Goal: Task Accomplishment & Management: Use online tool/utility

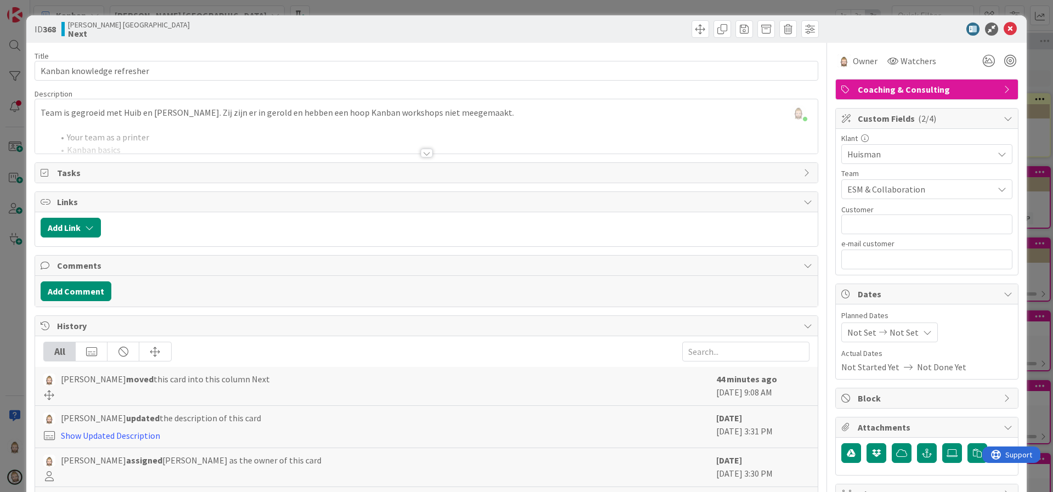
scroll to position [0, 65]
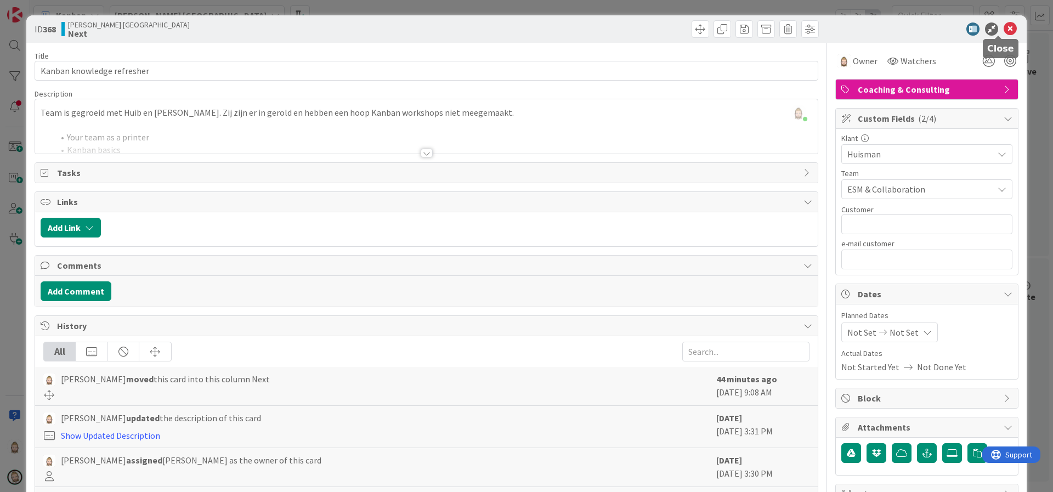
click at [1003, 26] on icon at bounding box center [1009, 28] width 13 height 13
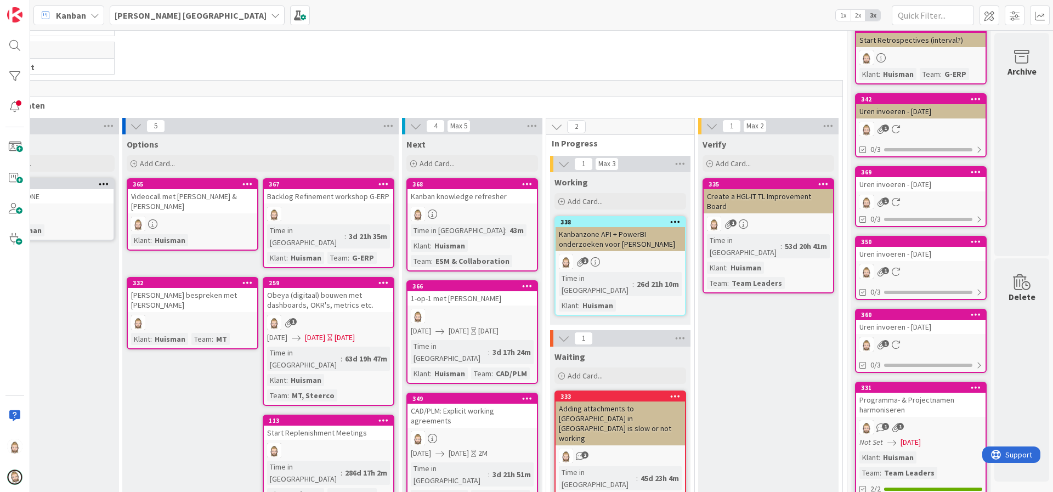
scroll to position [247, 65]
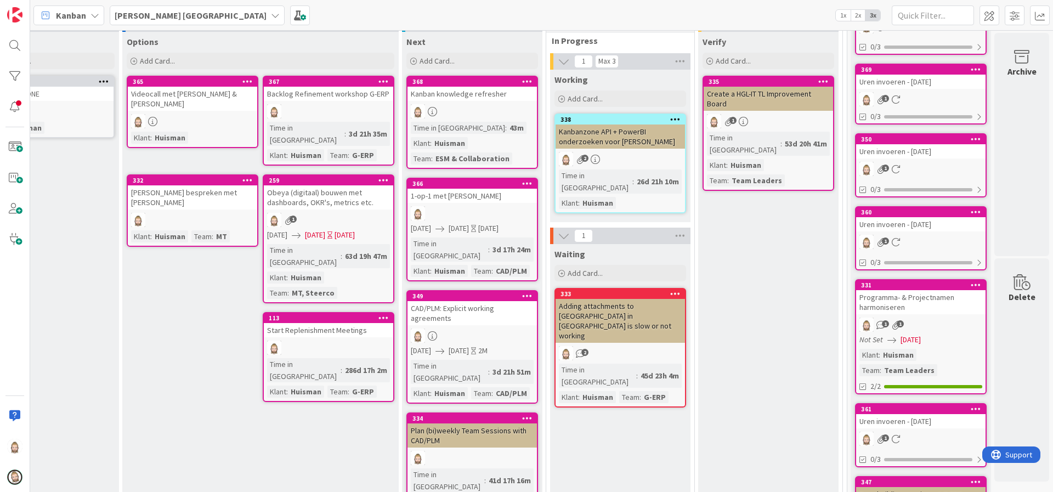
click at [645, 135] on div "Kanbanzone API + PowerBI onderzoeken voor [PERSON_NAME]" at bounding box center [619, 136] width 129 height 24
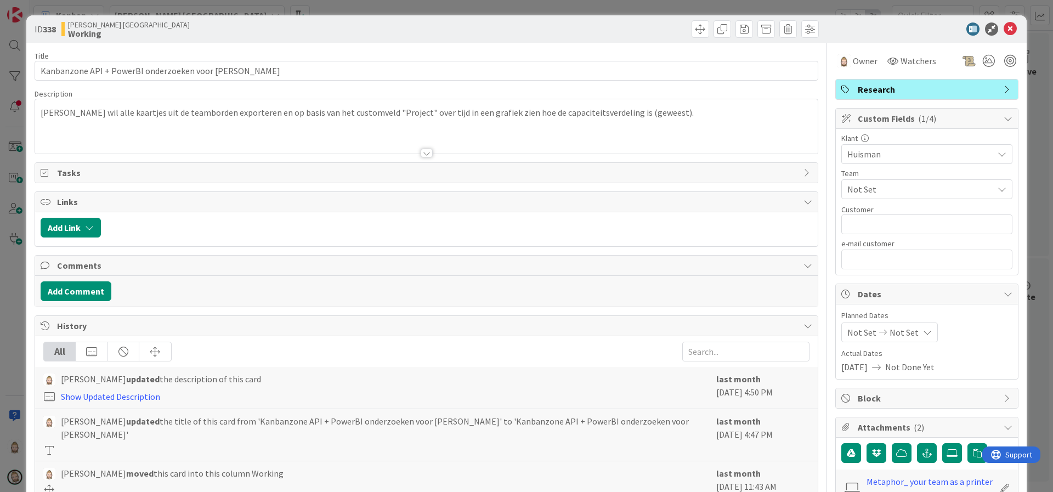
click at [69, 173] on span "Tasks" at bounding box center [427, 172] width 741 height 13
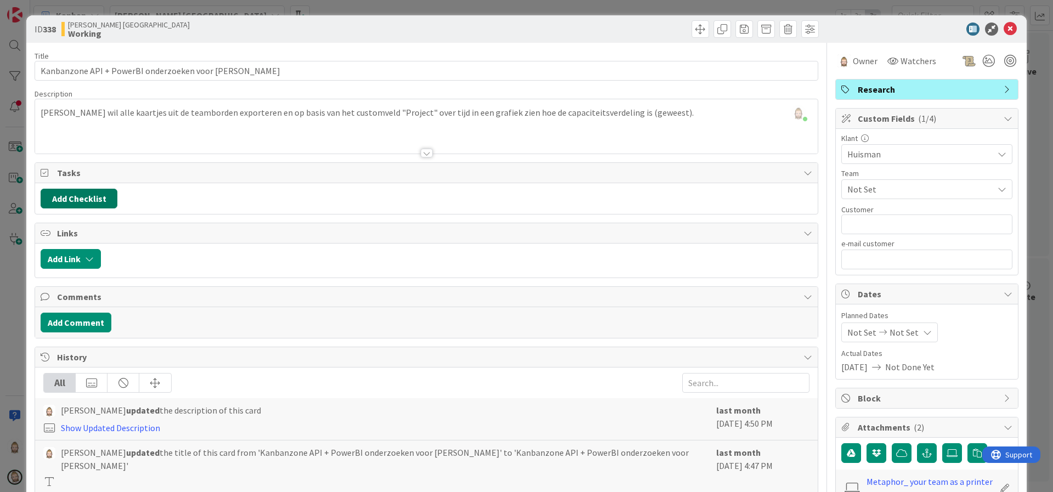
click at [74, 194] on button "Add Checklist" at bounding box center [79, 199] width 77 height 20
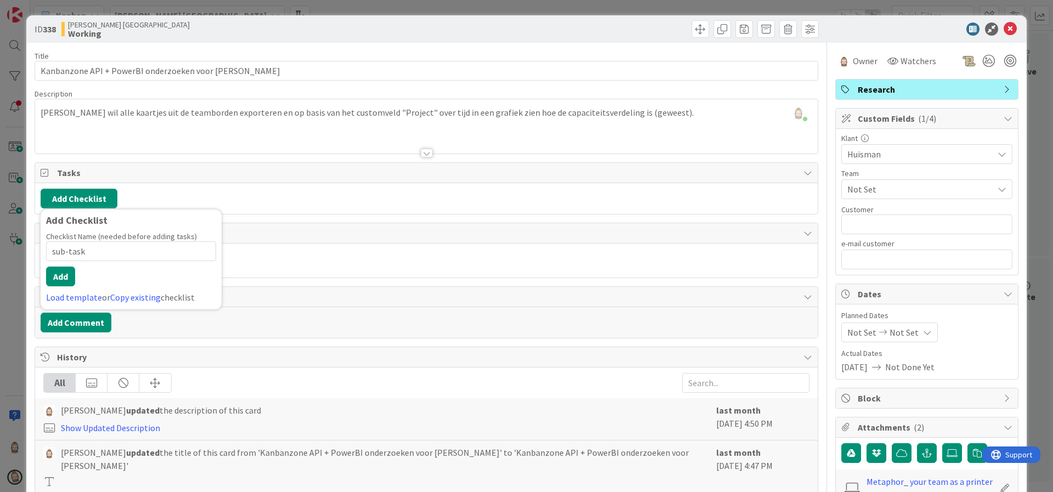
type input "sub-tasks"
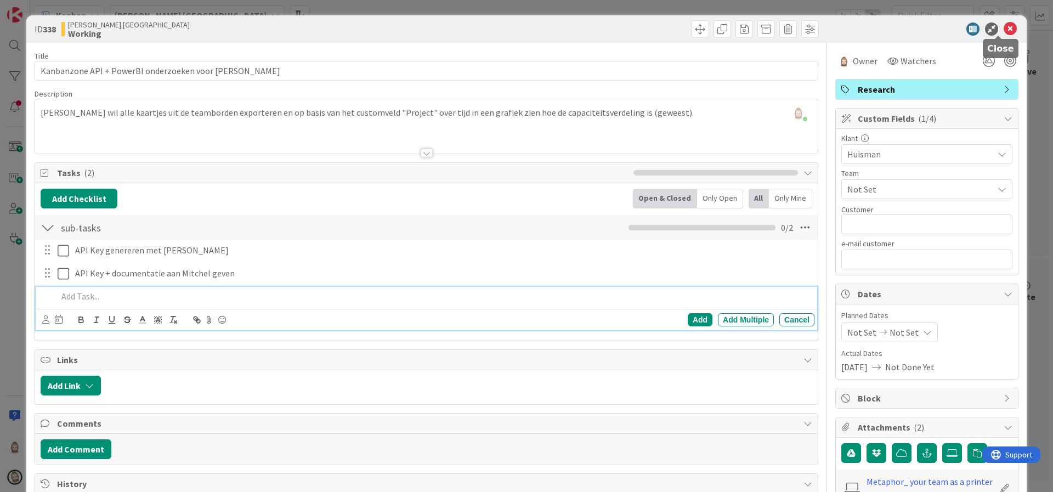
click at [1003, 26] on icon at bounding box center [1009, 28] width 13 height 13
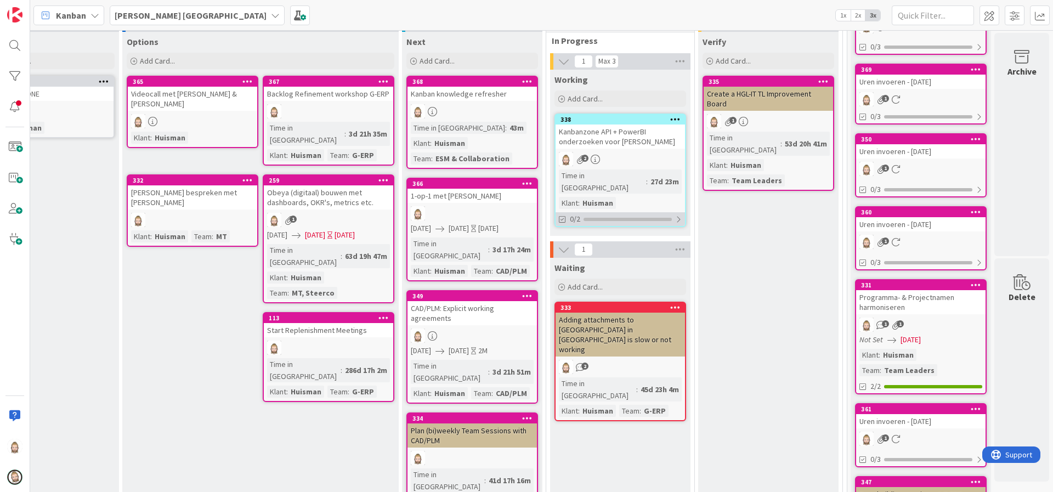
click at [615, 212] on div "0/2" at bounding box center [619, 219] width 129 height 14
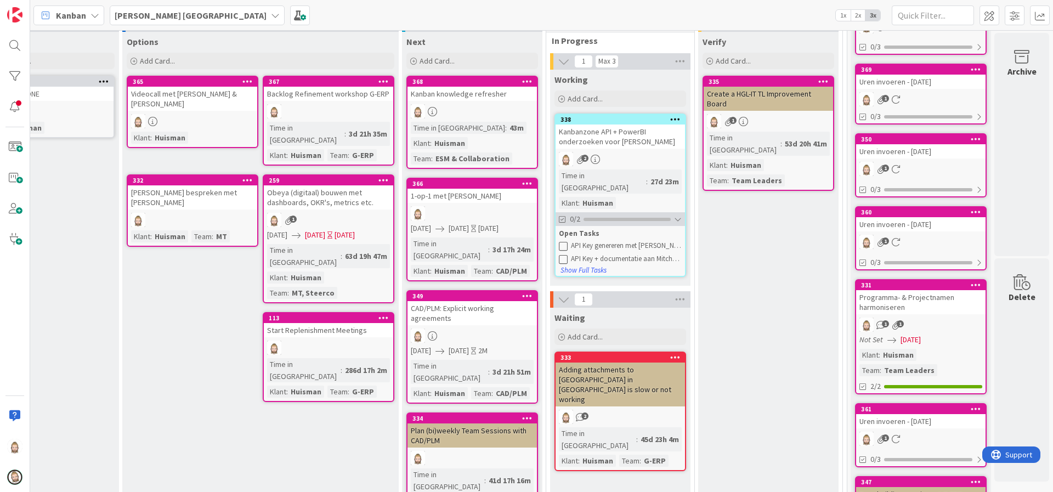
click at [615, 212] on div "0/2" at bounding box center [619, 219] width 129 height 14
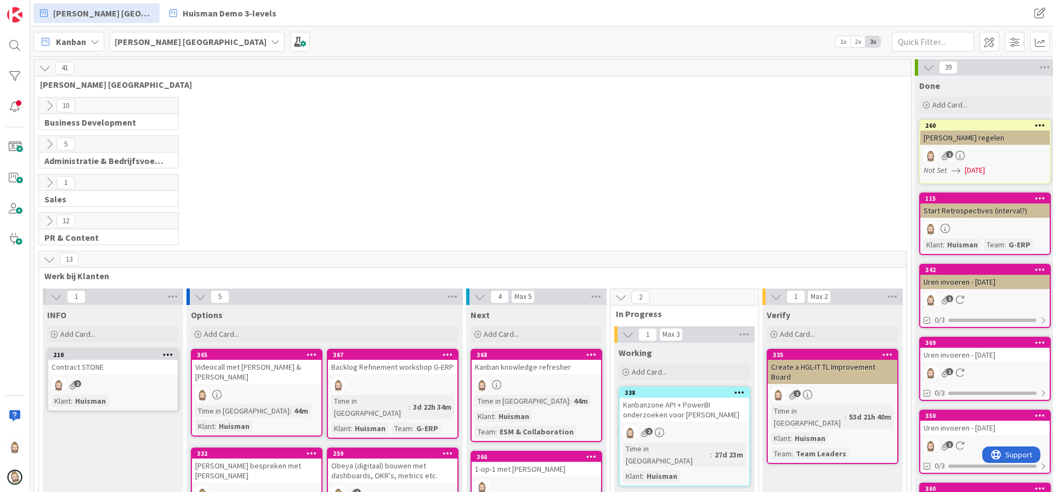
click at [50, 219] on icon at bounding box center [49, 221] width 12 height 12
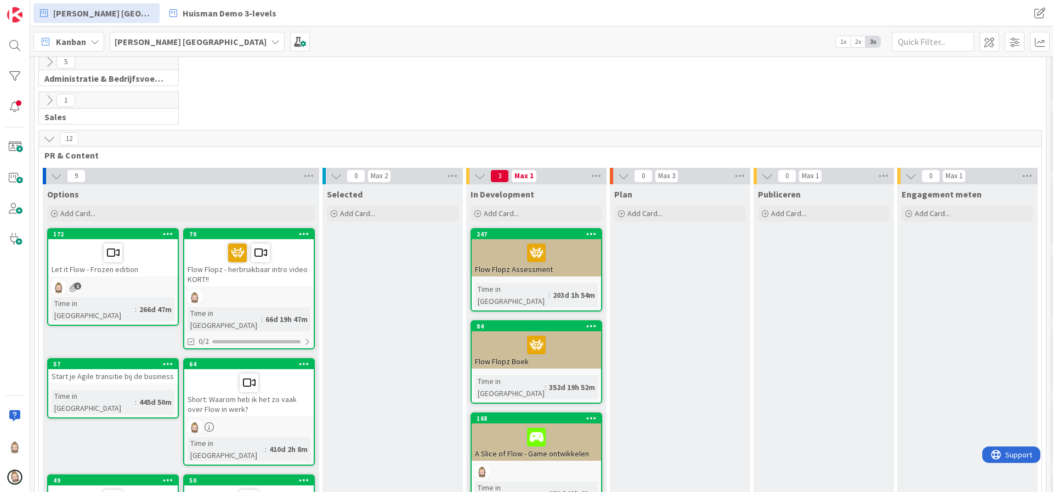
scroll to position [164, 0]
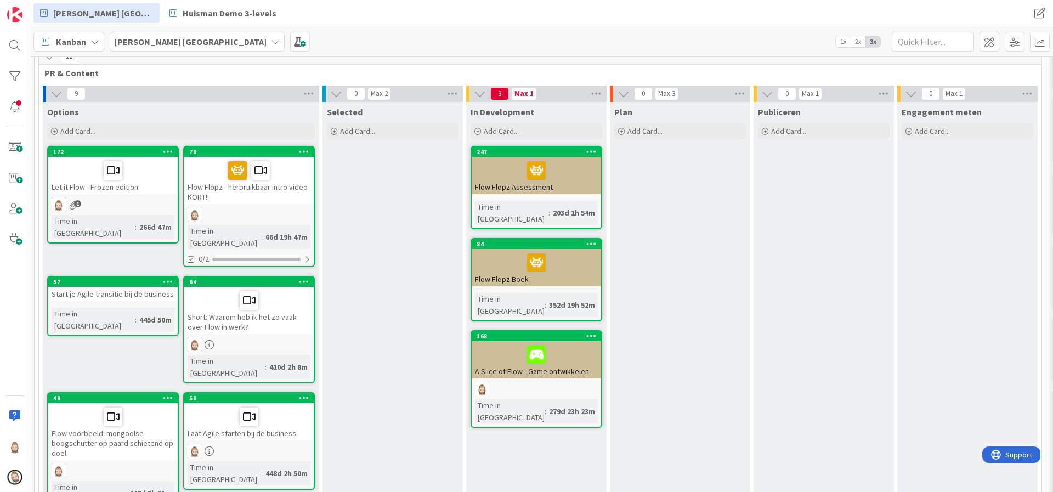
click at [516, 184] on div "Flow Flopz Assessment" at bounding box center [536, 175] width 129 height 37
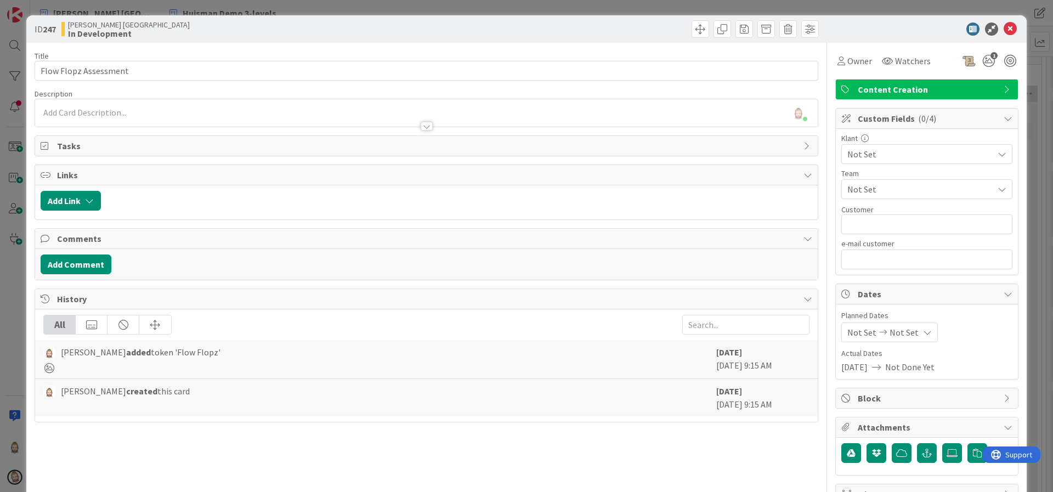
click at [426, 124] on div at bounding box center [426, 121] width 782 height 12
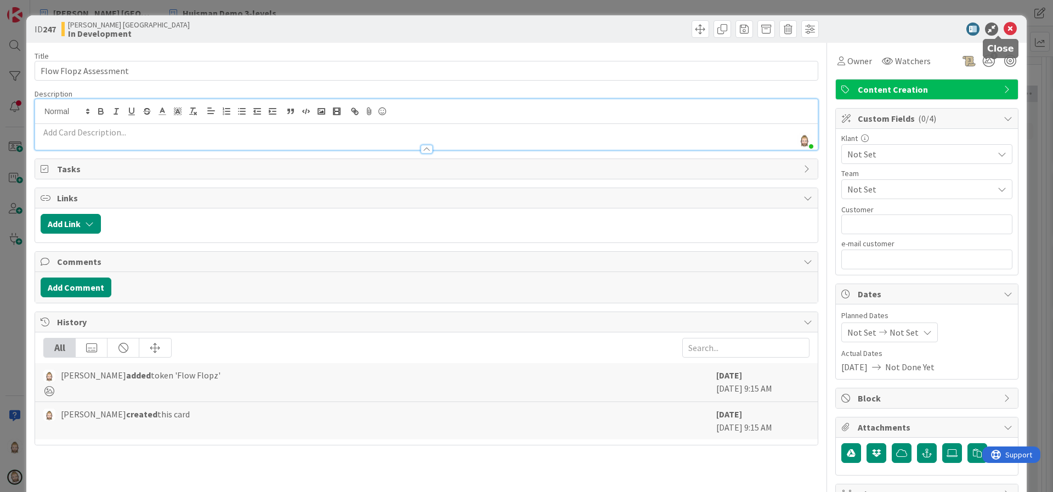
click at [1003, 24] on icon at bounding box center [1009, 28] width 13 height 13
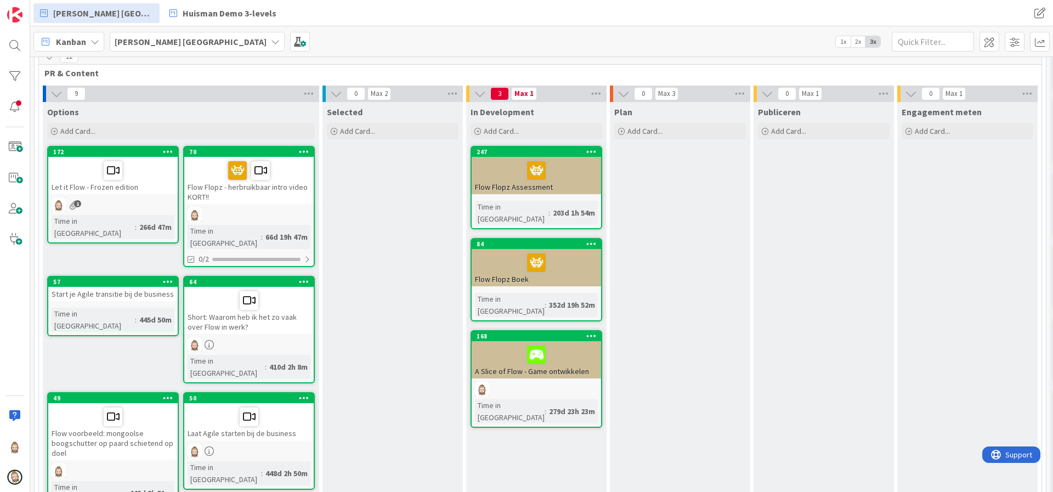
click at [594, 148] on icon at bounding box center [591, 151] width 10 height 8
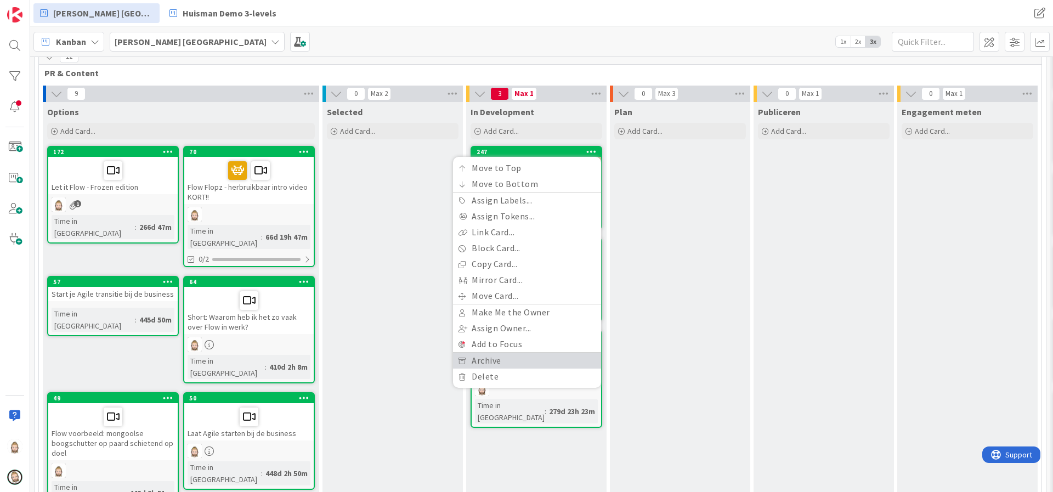
click at [521, 363] on link "Archive" at bounding box center [527, 361] width 148 height 16
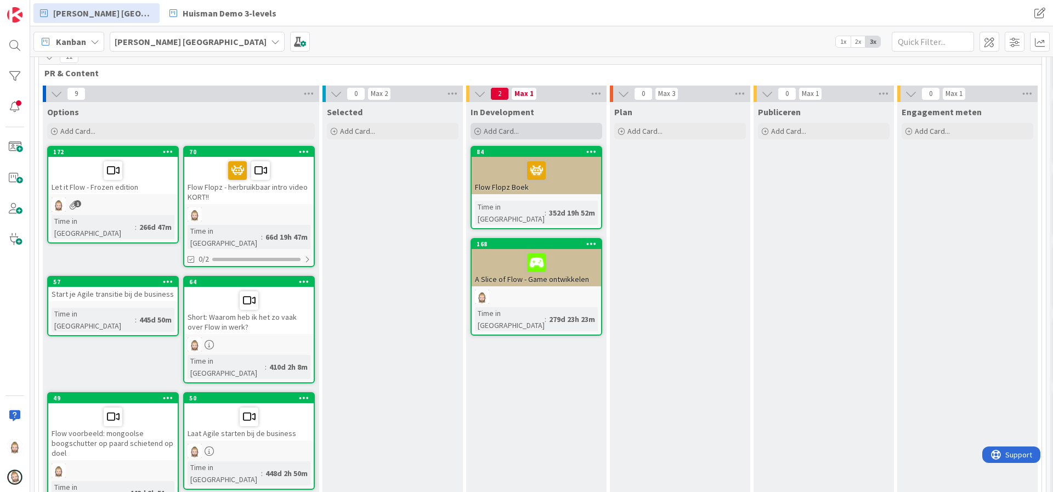
click at [507, 126] on span "Add Card..." at bounding box center [501, 131] width 35 height 10
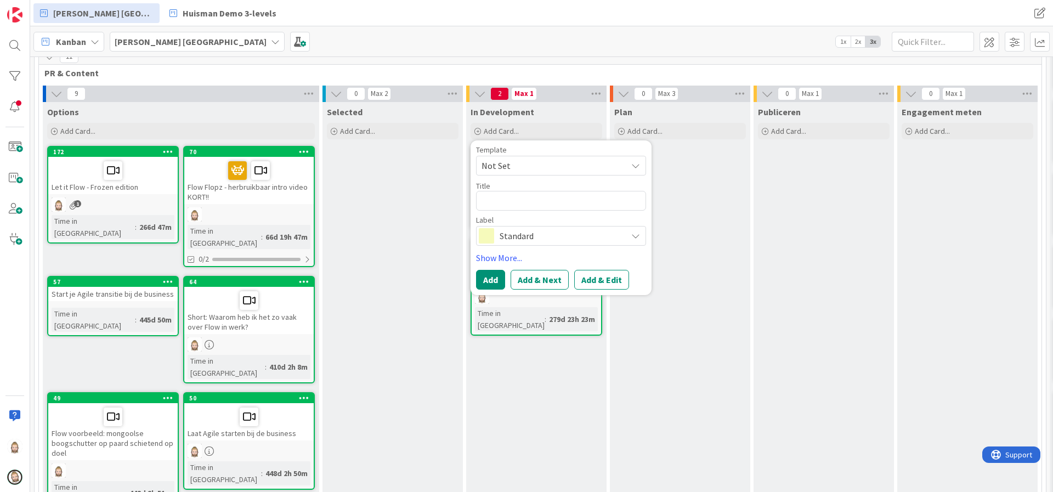
click at [516, 157] on span "Not Set" at bounding box center [561, 166] width 170 height 20
click at [521, 148] on div "Template" at bounding box center [561, 150] width 170 height 8
click at [520, 236] on span "Standard" at bounding box center [560, 235] width 122 height 15
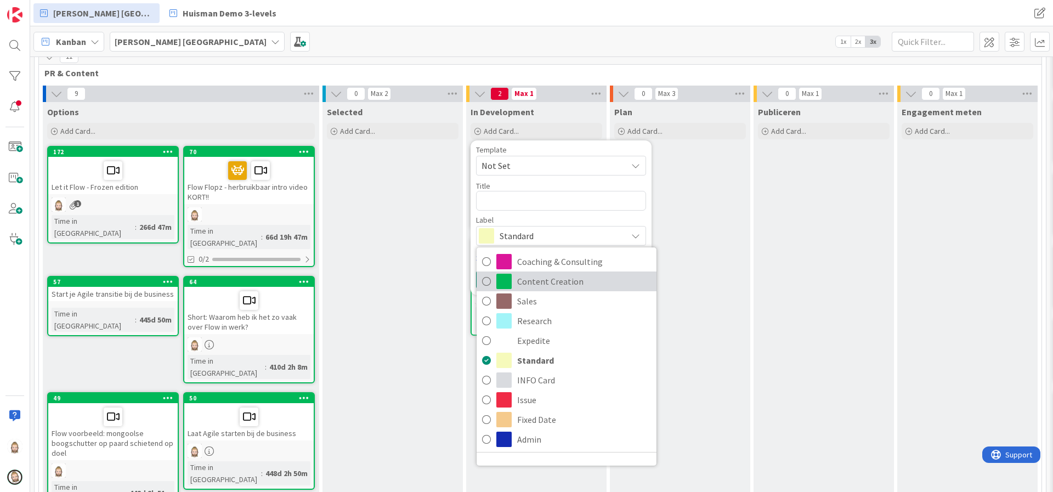
click at [535, 279] on span "Content Creation" at bounding box center [584, 281] width 134 height 16
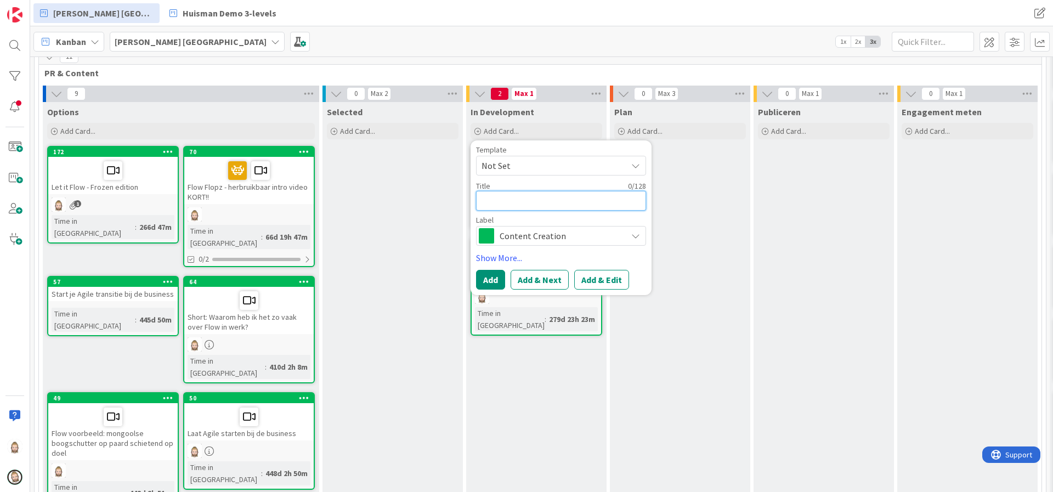
click at [533, 202] on textarea at bounding box center [561, 201] width 170 height 20
type textarea "x"
type textarea "I"
type textarea "x"
type textarea "Ik"
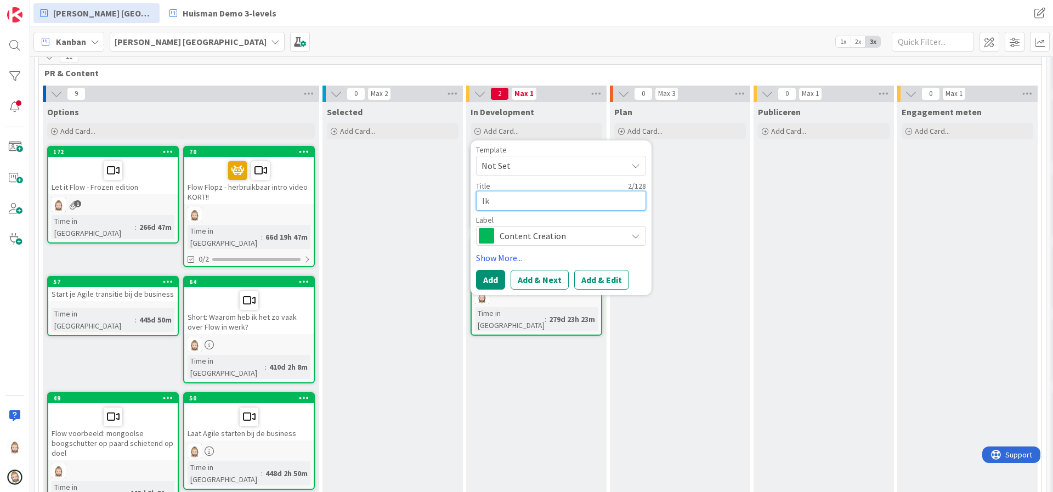
type textarea "x"
type textarea "Ik"
type textarea "x"
type textarea "Ik b"
type textarea "x"
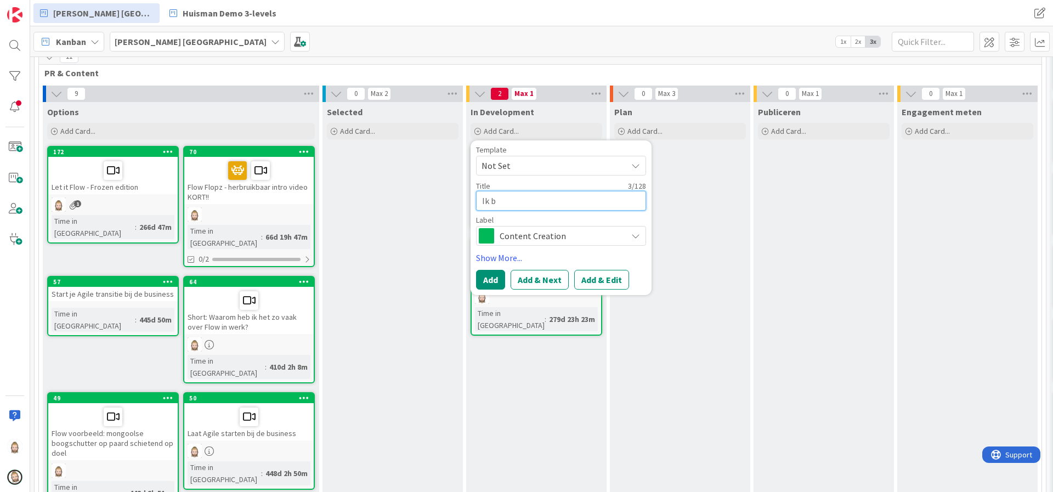
type textarea "Ik be"
type textarea "x"
type textarea "Ik ben"
type textarea "x"
type textarea "Ik ben"
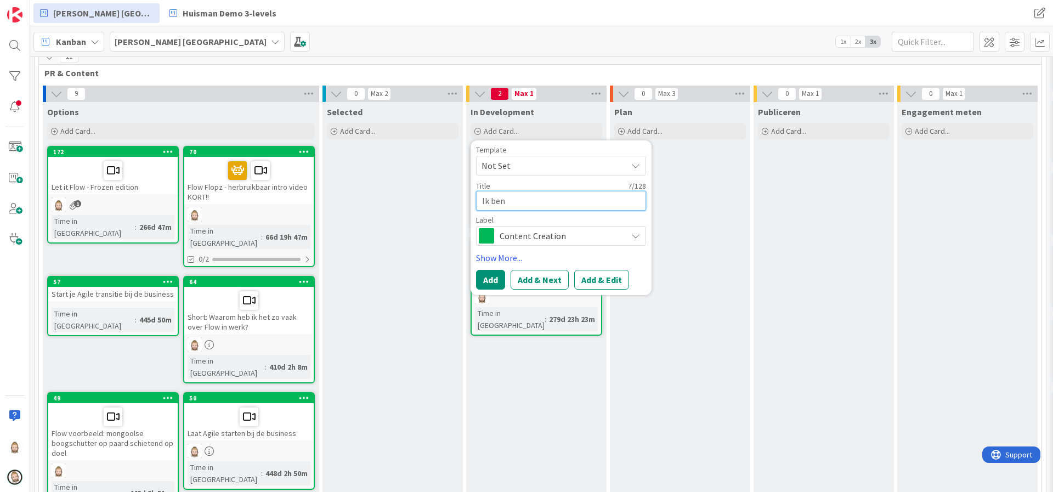
type textarea "x"
type textarea "Ik ben e"
type textarea "x"
type textarea "Ik ben er"
type textarea "x"
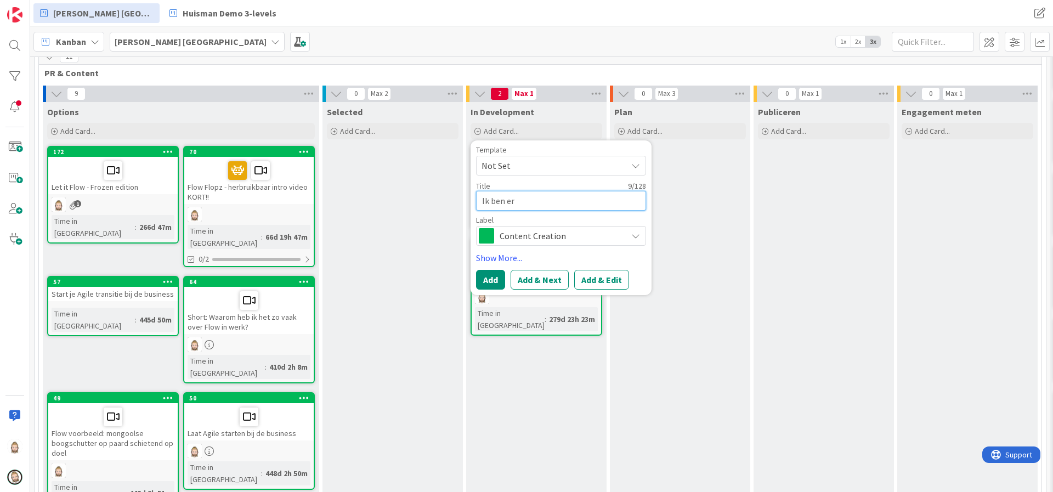
type textarea "Ik ben erm"
type textarea "x"
type textarea "Ik ben erme"
type textarea "x"
type textarea "Ik ben ermee"
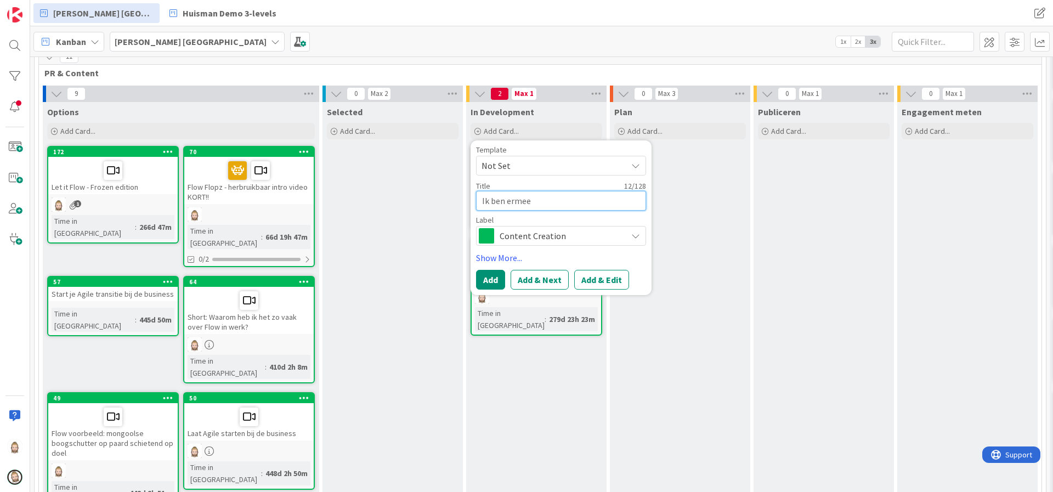
type textarea "x"
type textarea "Ik ben ermee"
type textarea "x"
type textarea "Ik ben ermee b"
type textarea "x"
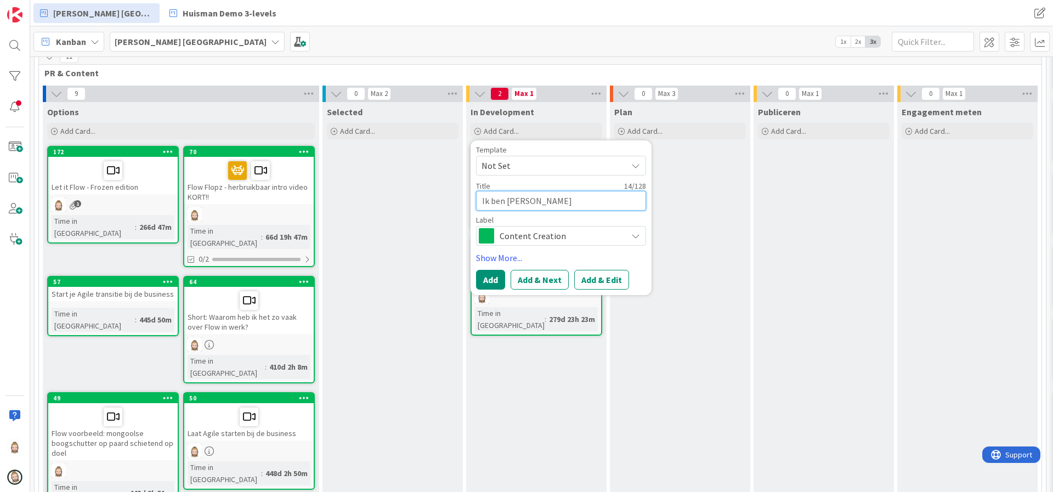
type textarea "Ik ben ermee be"
type textarea "x"
type textarea "Ik ben ermee bez"
type textarea "x"
type textarea "Ik ben ermee bezi"
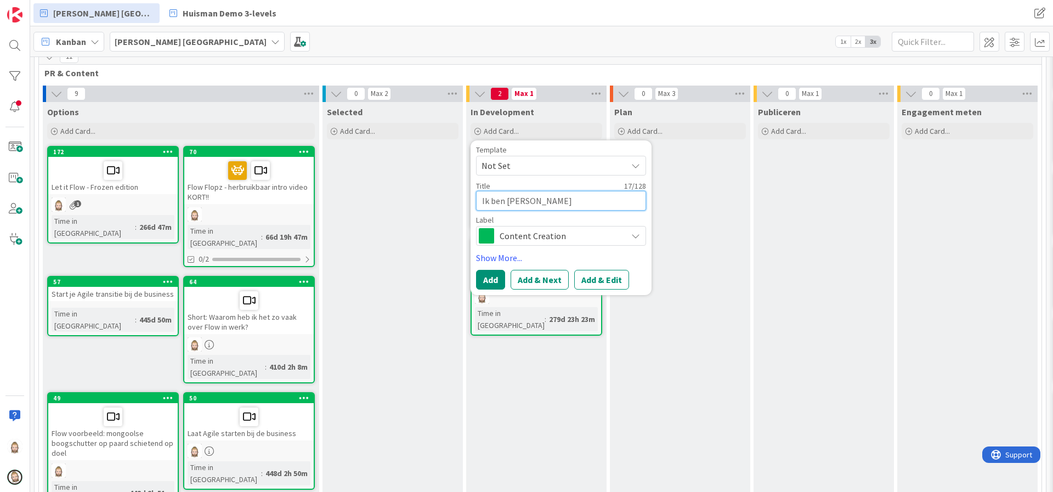
type textarea "x"
type textarea "Ik ben ermee bezig"
type textarea "x"
type textarea "VIk ben ermee bezig"
type textarea "x"
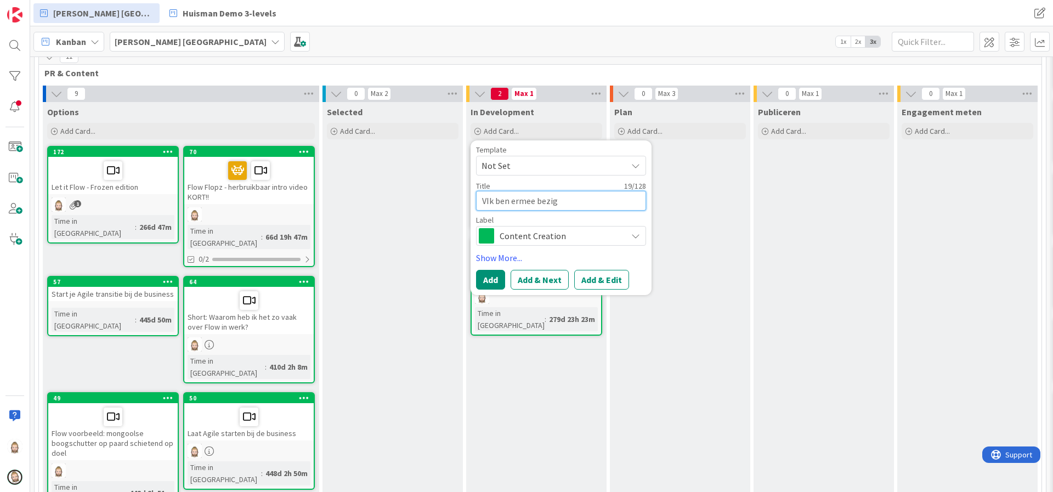
type textarea "VIIk ben ermee bezig"
type textarea "x"
type textarea "VIDIk ben ermee bezig"
type textarea "x"
type textarea "VIDEIk ben ermee bezig"
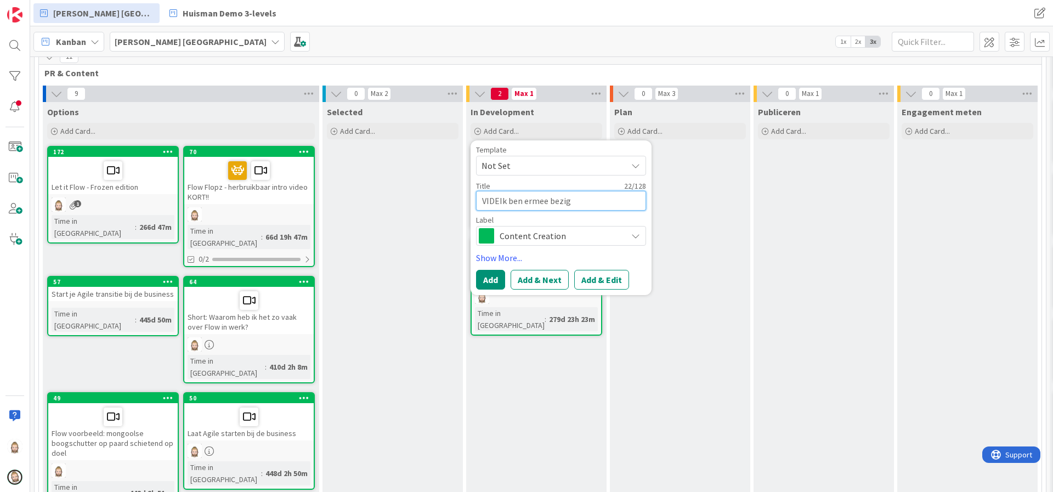
type textarea "x"
type textarea "VIDEOIk ben ermee bezig"
type textarea "x"
type textarea "VIDEO:Ik ben ermee bezig"
type textarea "x"
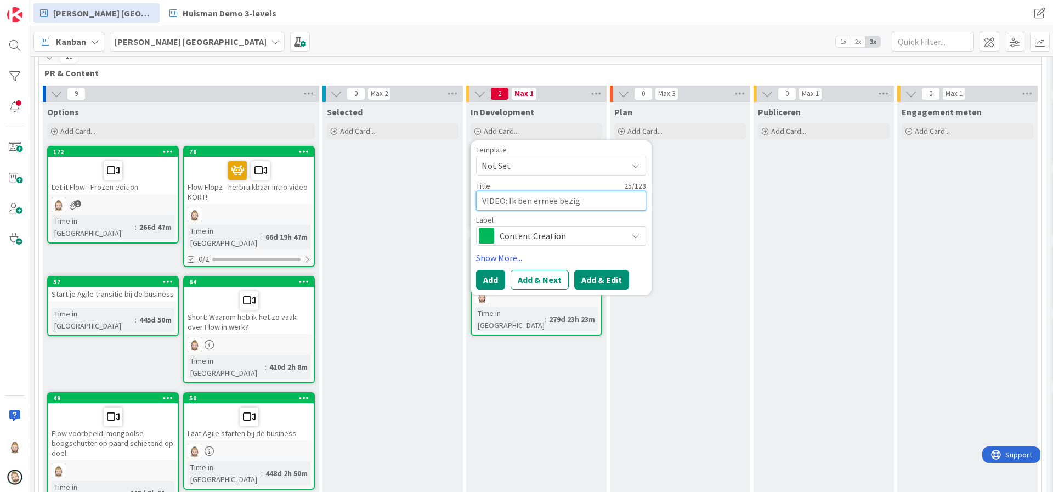
type textarea "VIDEO: Ik ben ermee bezig"
click at [602, 272] on button "Add & Edit" at bounding box center [601, 280] width 55 height 20
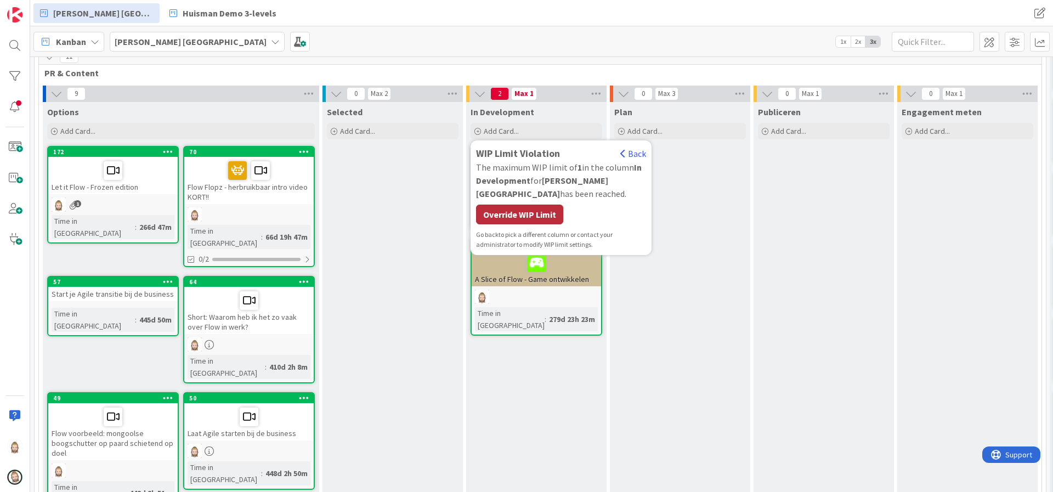
click at [550, 211] on div "Override WIP Limit" at bounding box center [519, 215] width 87 height 20
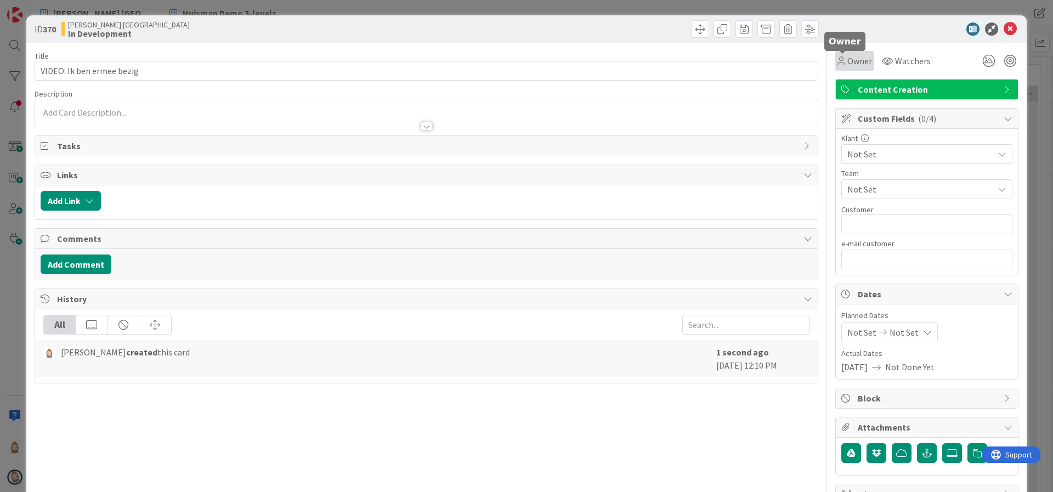
click at [847, 58] on span "Owner" at bounding box center [859, 60] width 25 height 13
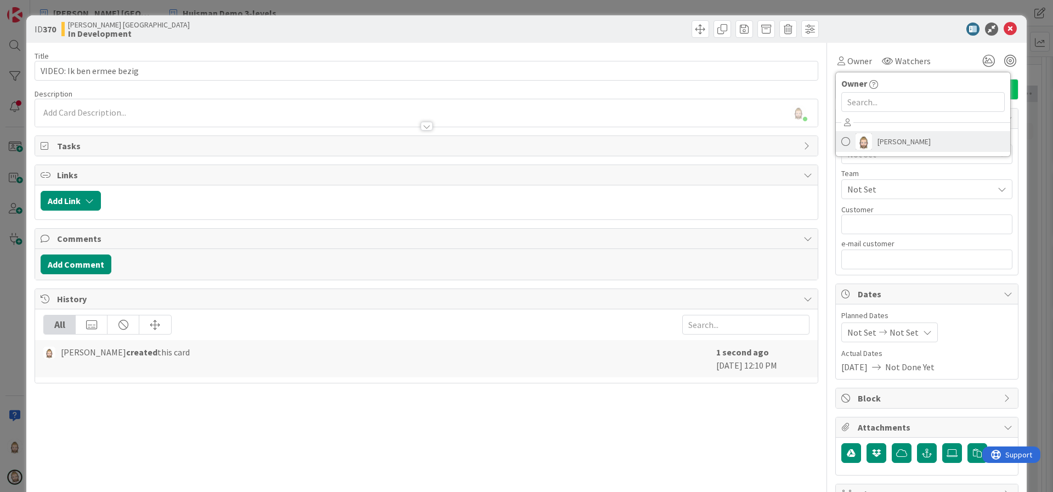
click at [877, 137] on span "[PERSON_NAME]" at bounding box center [903, 141] width 53 height 16
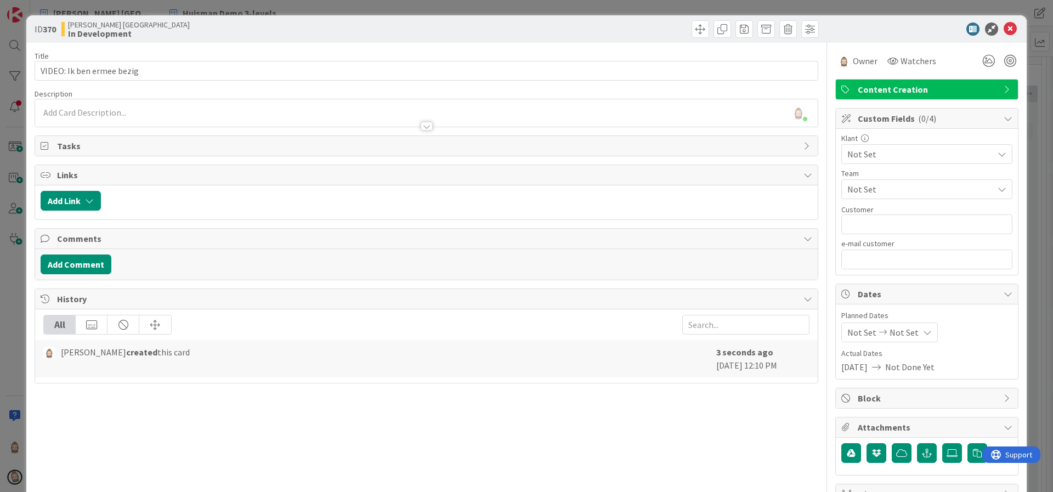
click at [881, 152] on span "Not Set" at bounding box center [917, 153] width 140 height 15
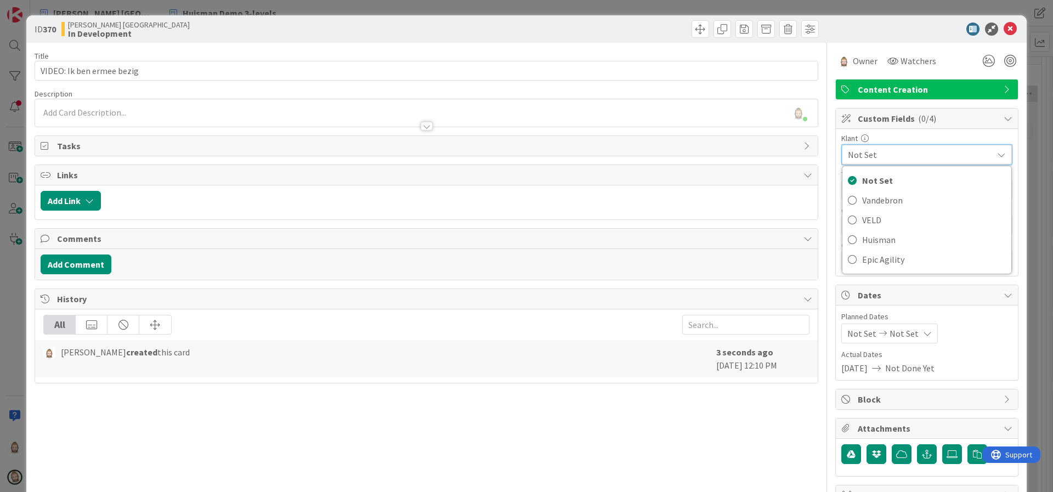
click at [896, 137] on div "Klant" at bounding box center [926, 138] width 171 height 8
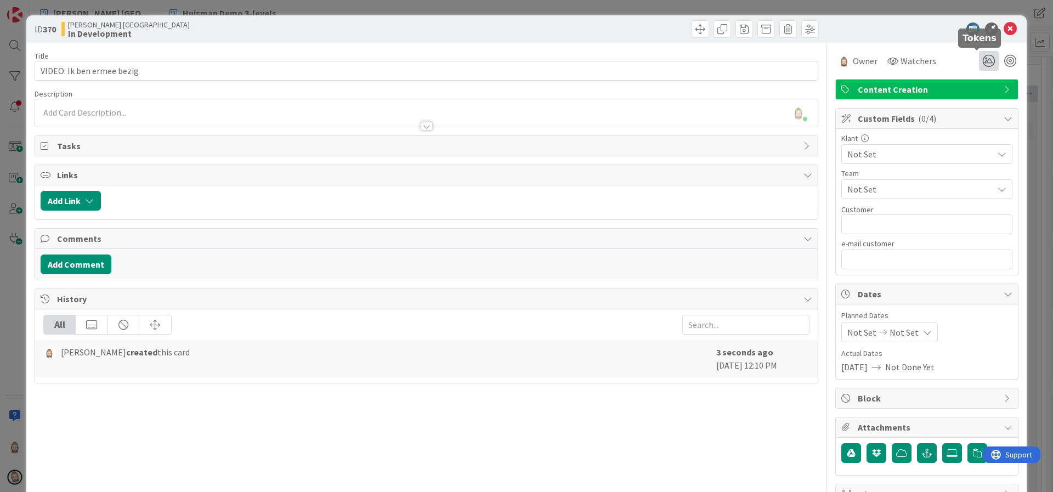
click at [981, 62] on icon at bounding box center [989, 61] width 20 height 20
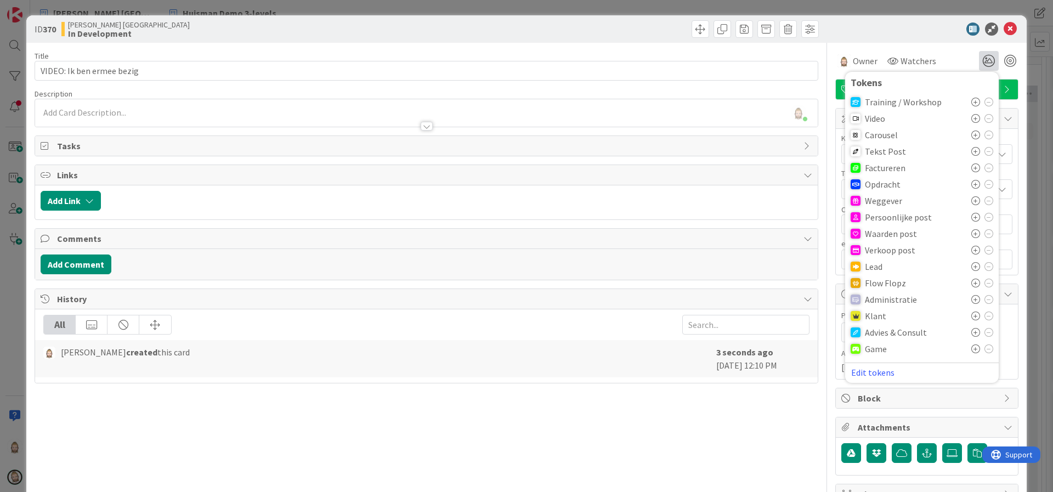
click at [971, 117] on icon at bounding box center [975, 118] width 9 height 9
click at [1003, 28] on icon at bounding box center [1009, 28] width 13 height 13
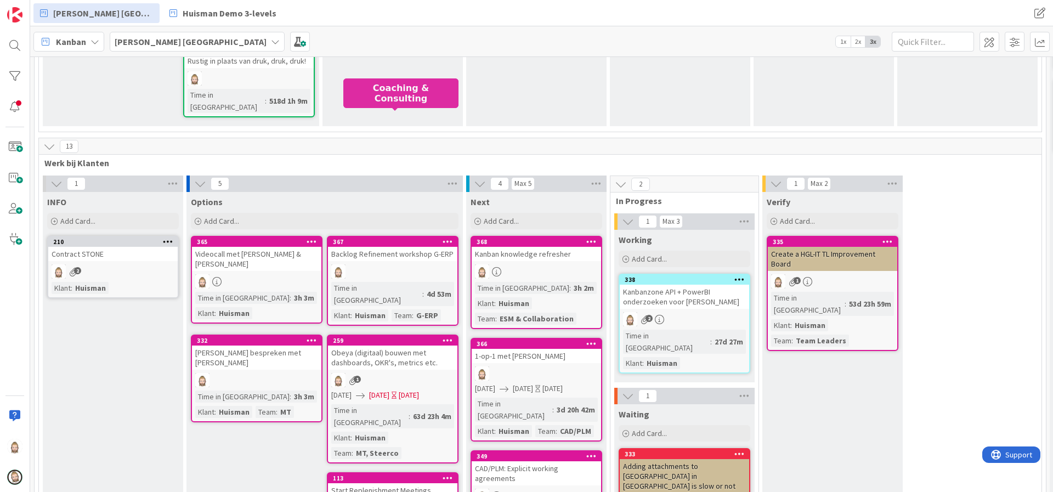
scroll to position [822, 0]
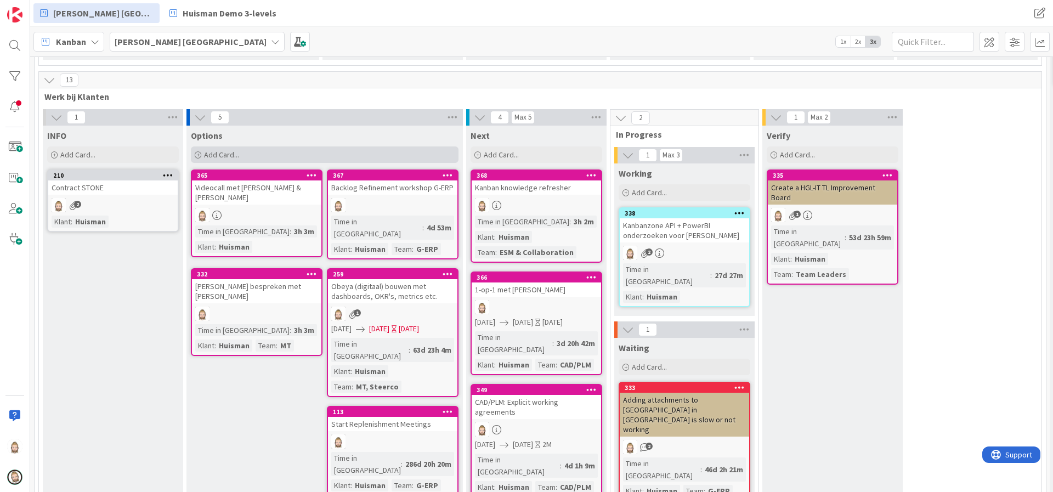
click at [261, 146] on div "Add Card..." at bounding box center [325, 154] width 268 height 16
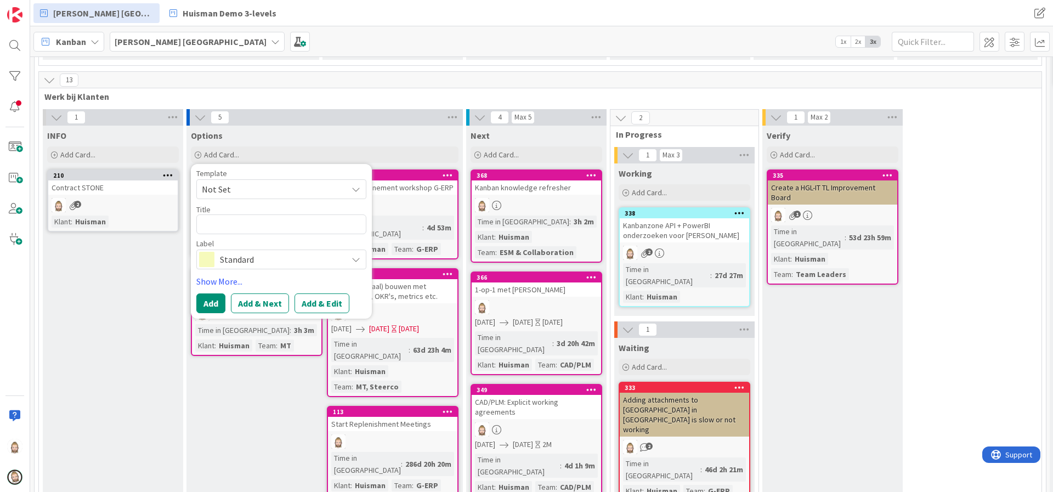
type textarea "x"
type textarea "H"
type textarea "x"
type textarea "Hu"
type textarea "x"
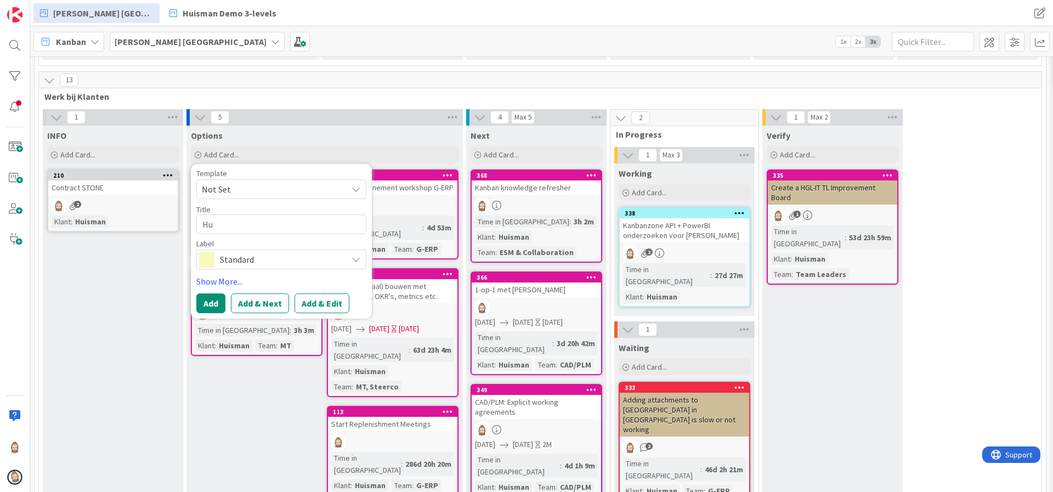
type textarea "Hui"
type textarea "x"
type textarea "Huis"
type textarea "x"
type textarea "Huism"
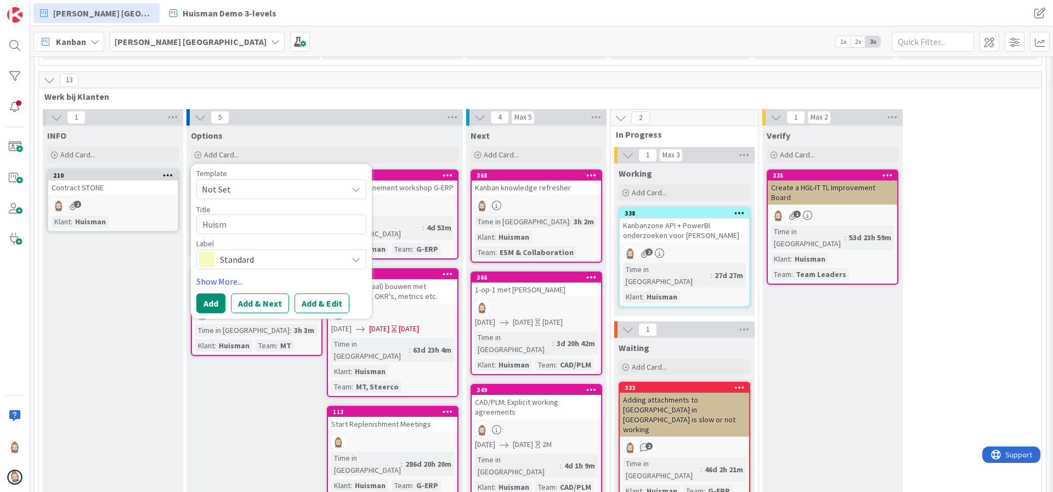
type textarea "x"
type textarea "Huisma"
type textarea "x"
type textarea "Huisman"
type textarea "x"
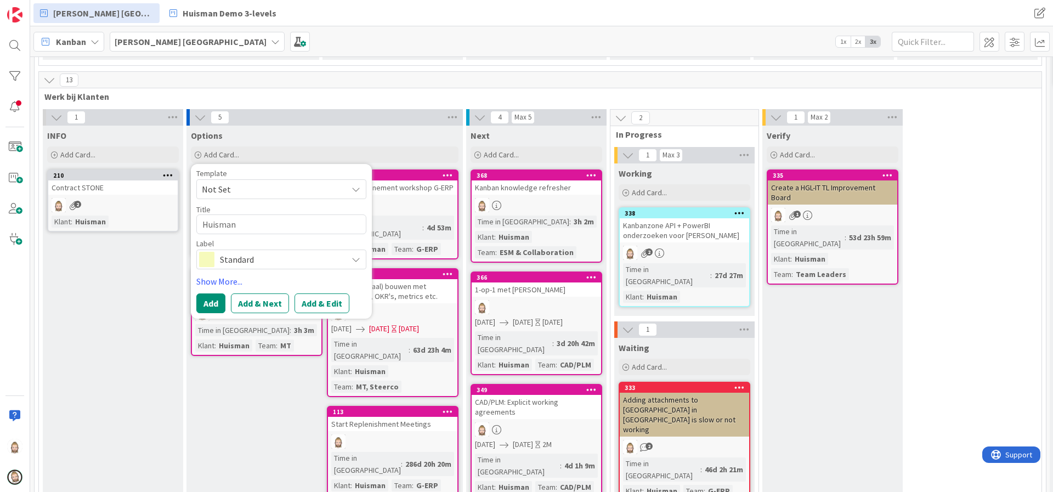
type textarea "Huisman"
type textarea "x"
type textarea "Huisman H"
type textarea "x"
type textarea "Huisman HS"
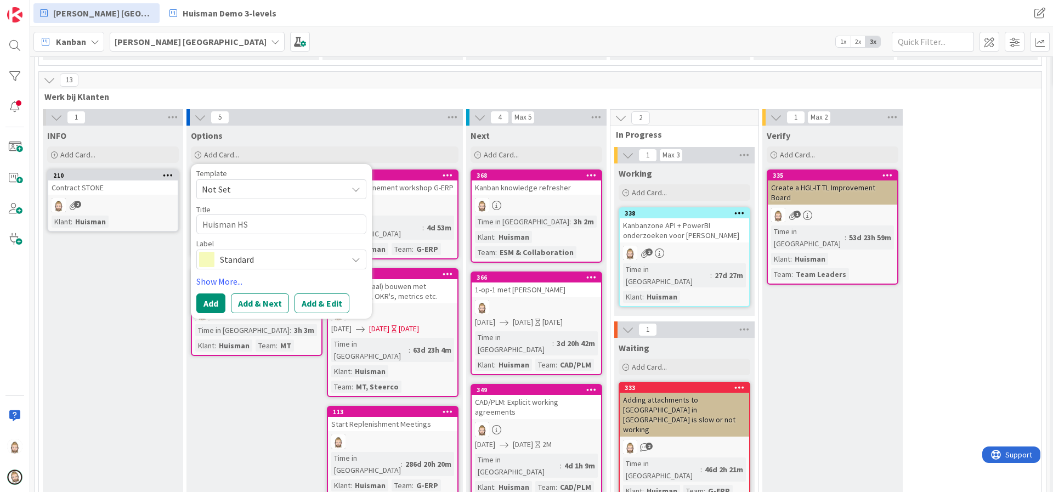
type textarea "x"
type textarea "Huisman HSE"
type textarea "x"
type textarea "Huisman HSE"
type textarea "x"
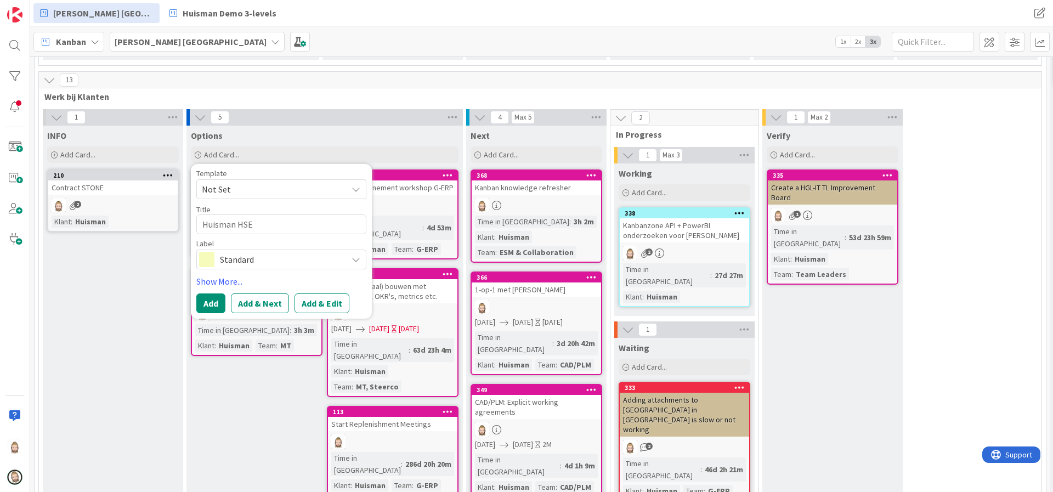
type textarea "Huisman HSE t"
type textarea "x"
type textarea "Huisman HSE tr"
type textarea "x"
type textarea "Huisman HSE tra"
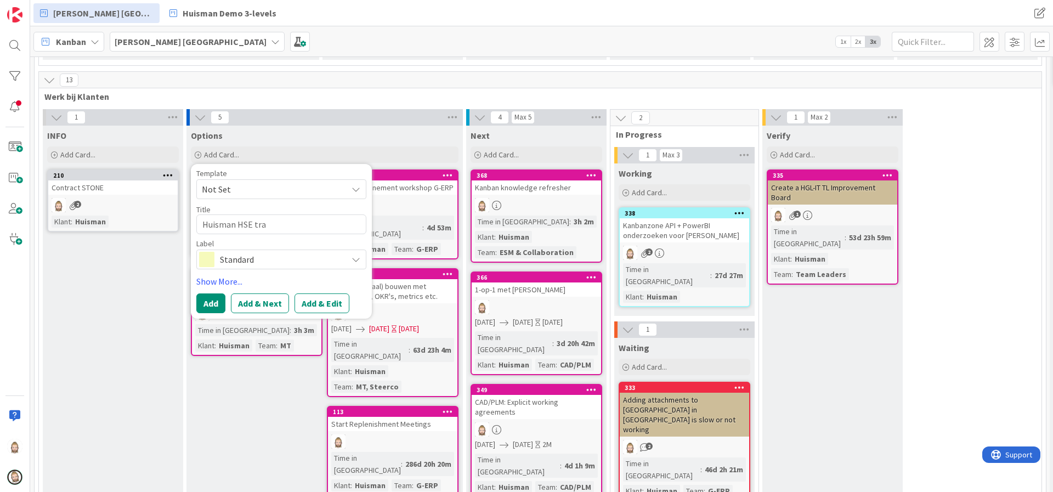
type textarea "x"
type textarea "Huisman HSE trai"
type textarea "x"
type textarea "Huisman HSE train"
type textarea "x"
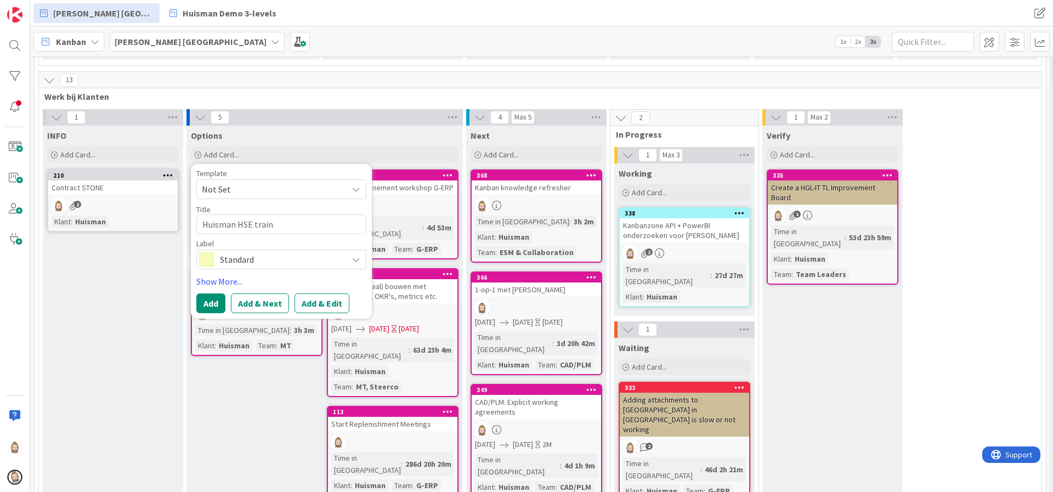
type textarea "Huisman HSE traini"
type textarea "x"
type textarea "Huisman HSE trainin"
type textarea "x"
type textarea "Huisman HSE training"
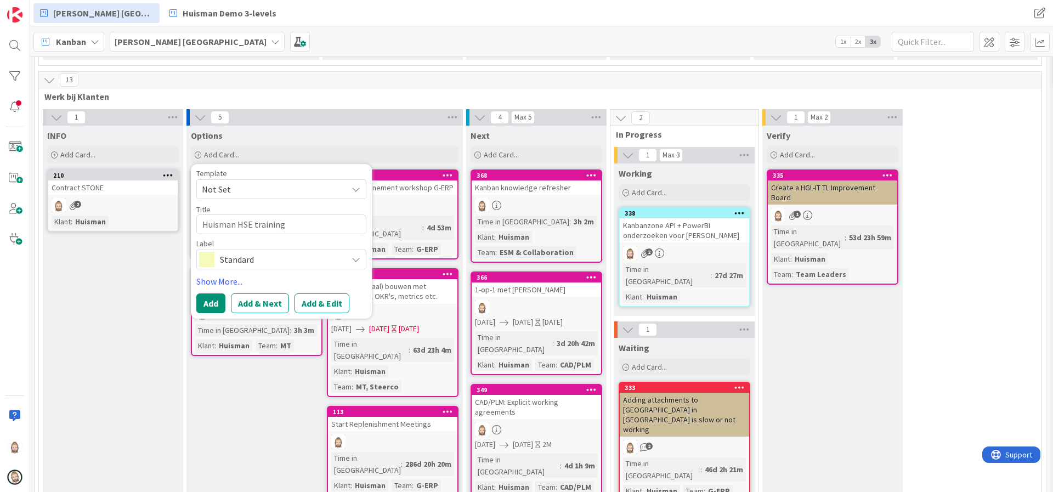
type textarea "x"
type textarea "Huisman HSE traininge"
type textarea "x"
type textarea "Huisman HSE trainingen"
type textarea "x"
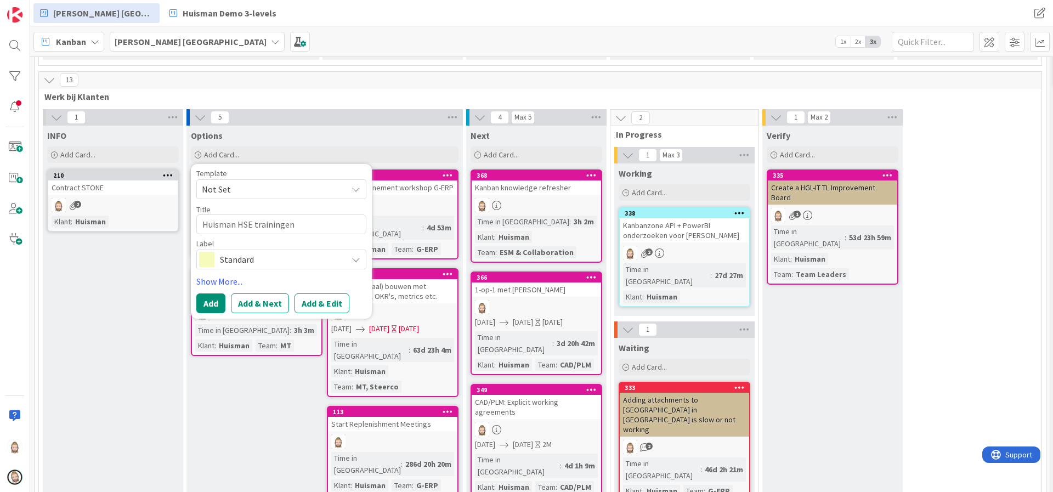
type textarea "Huisman HSE trainingen"
type textarea "x"
type textarea "Huisman HSE trainingen o"
type textarea "x"
type textarea "Huisman HSE trainingen op"
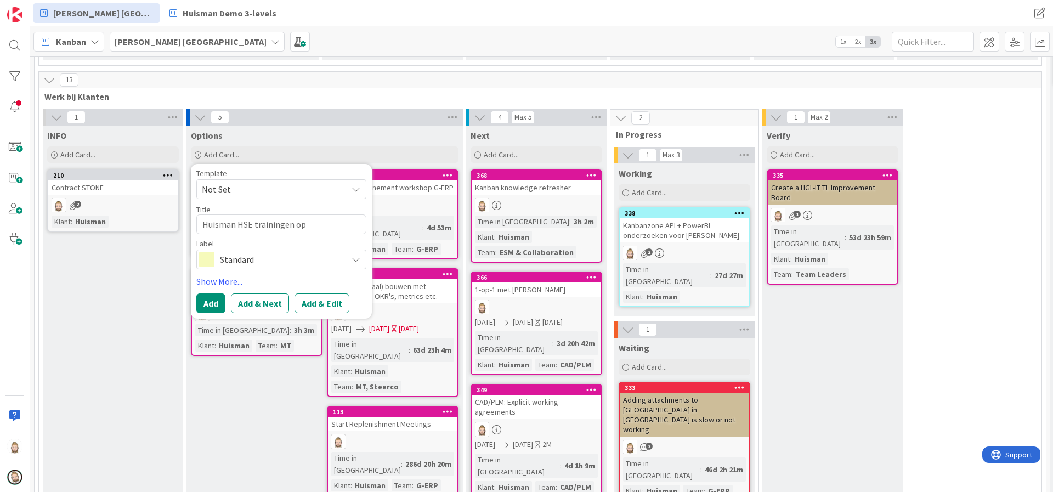
type textarea "x"
type textarea "Huisman HSE trainingen opn"
type textarea "x"
type textarea "Huisman HSE trainingen opni"
type textarea "x"
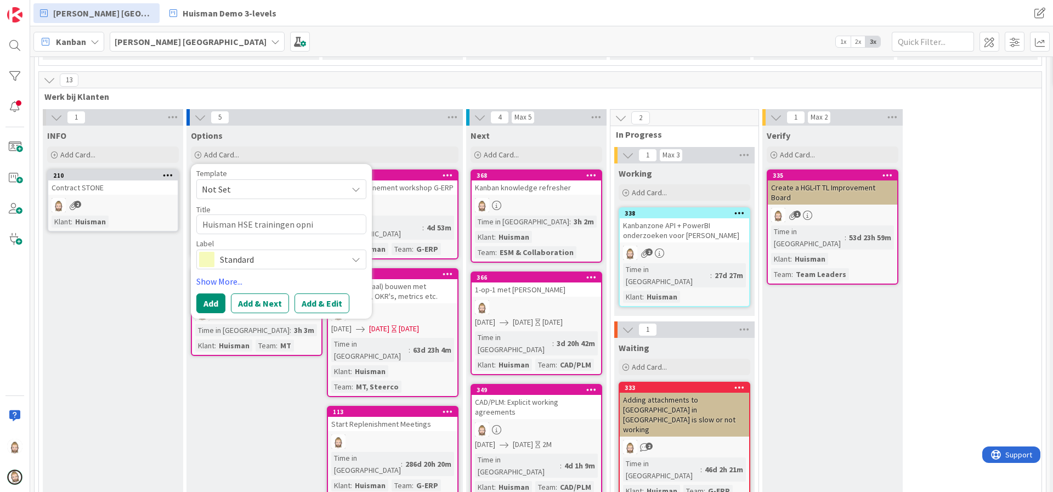
type textarea "Huisman HSE trainingen opnie"
type textarea "x"
type textarea "Huisman HSE trainingen opnieu"
type textarea "x"
type textarea "Huisman HSE trainingen opnieuw"
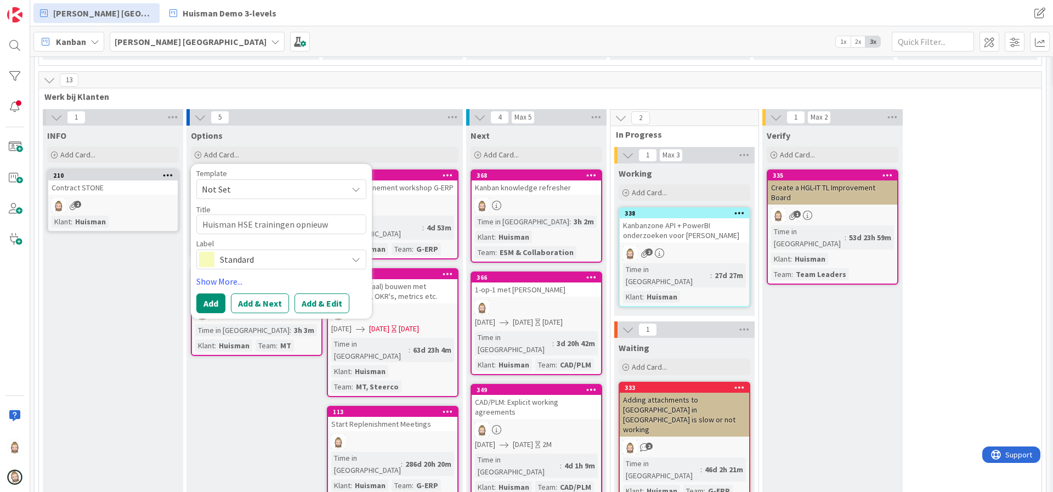
type textarea "x"
type textarea "Huisman HSE trainingen opnieuw"
type textarea "x"
type textarea "Huisman HSE trainingen opnieuw d"
type textarea "x"
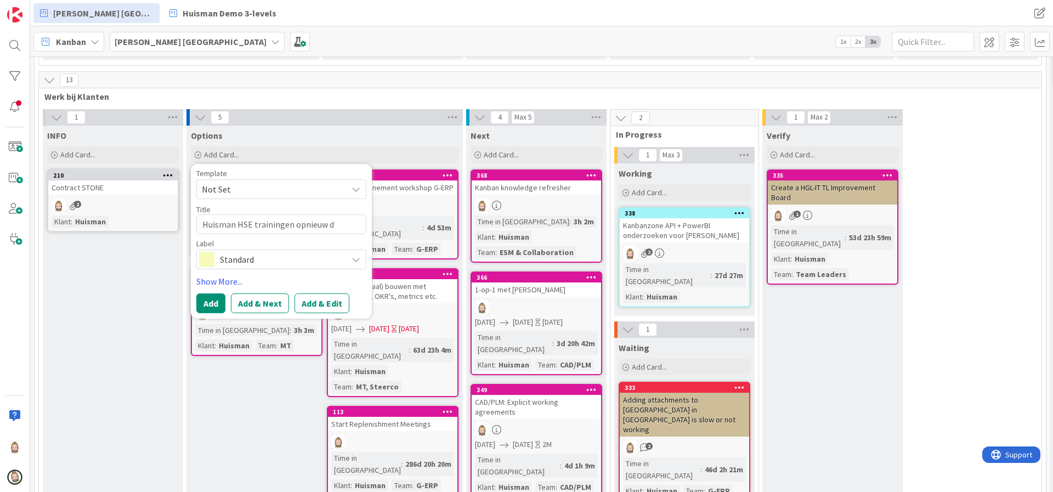
type textarea "Huisman HSE trainingen opnieuw do"
type textarea "x"
type textarea "Huisman HSE trainingen opnieuw doe"
type textarea "x"
type textarea "[PERSON_NAME] HSE trainingen opnieuw doen"
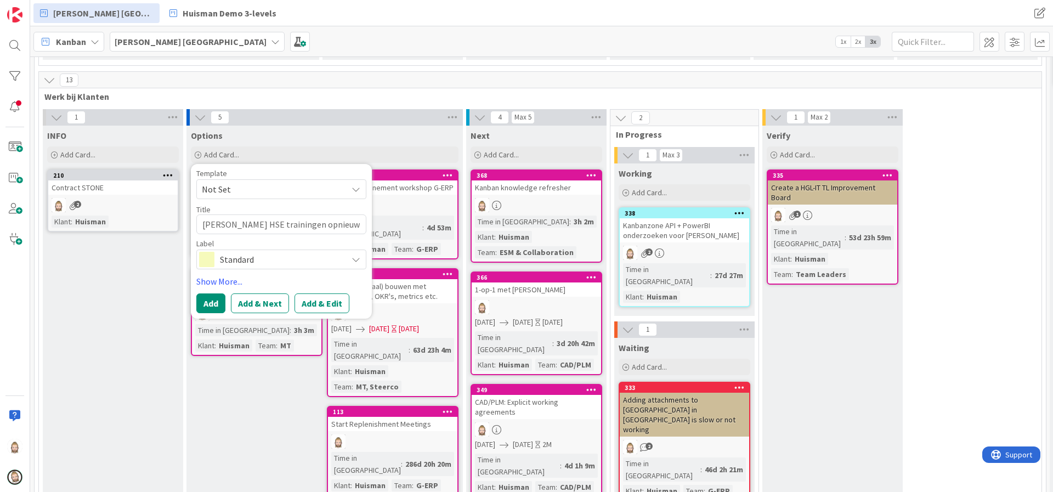
click at [281, 252] on span "Standard" at bounding box center [281, 259] width 122 height 15
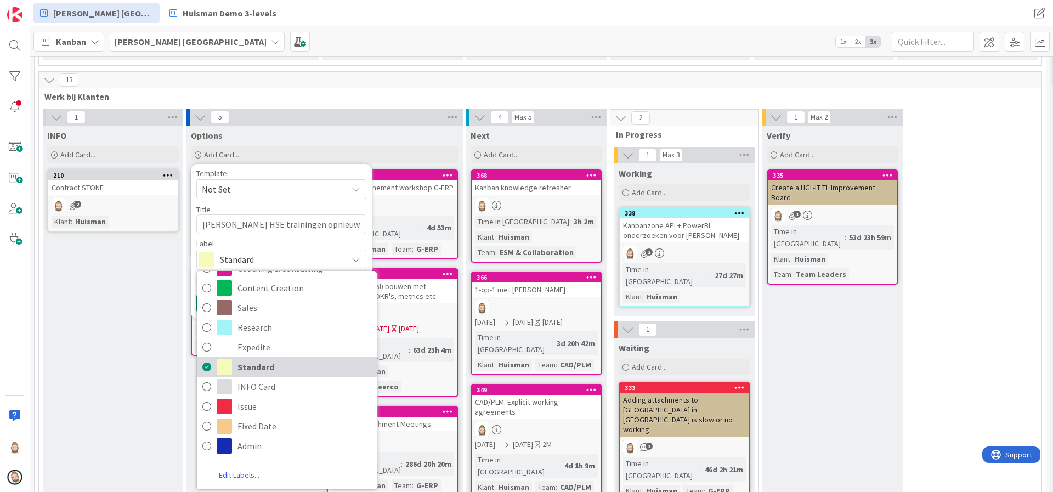
scroll to position [0, 0]
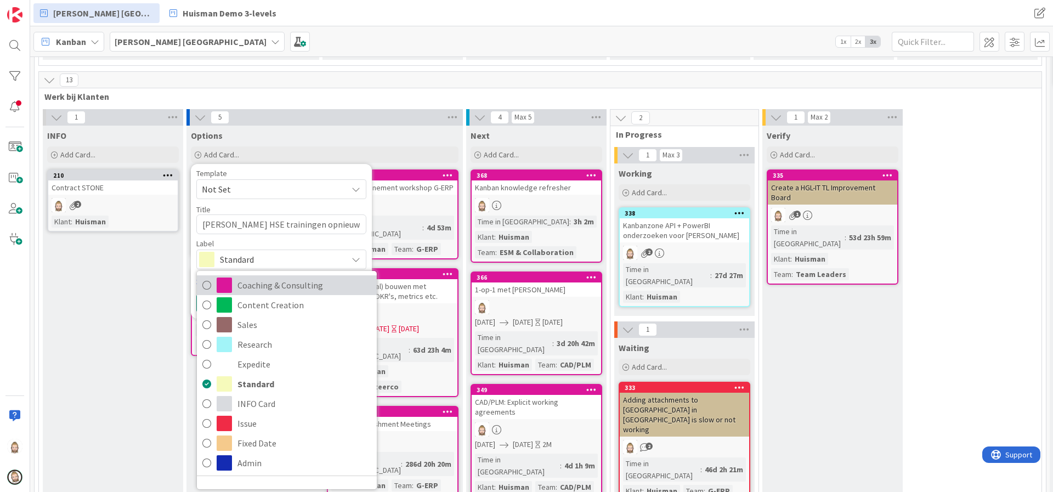
click at [282, 277] on span "Coaching & Consulting" at bounding box center [304, 285] width 134 height 16
type textarea "x"
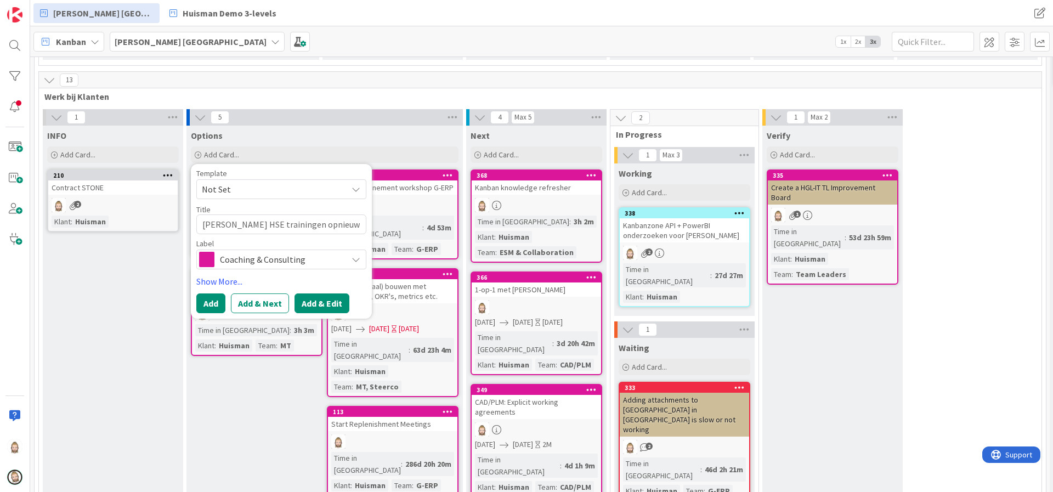
click at [323, 293] on button "Add & Edit" at bounding box center [321, 303] width 55 height 20
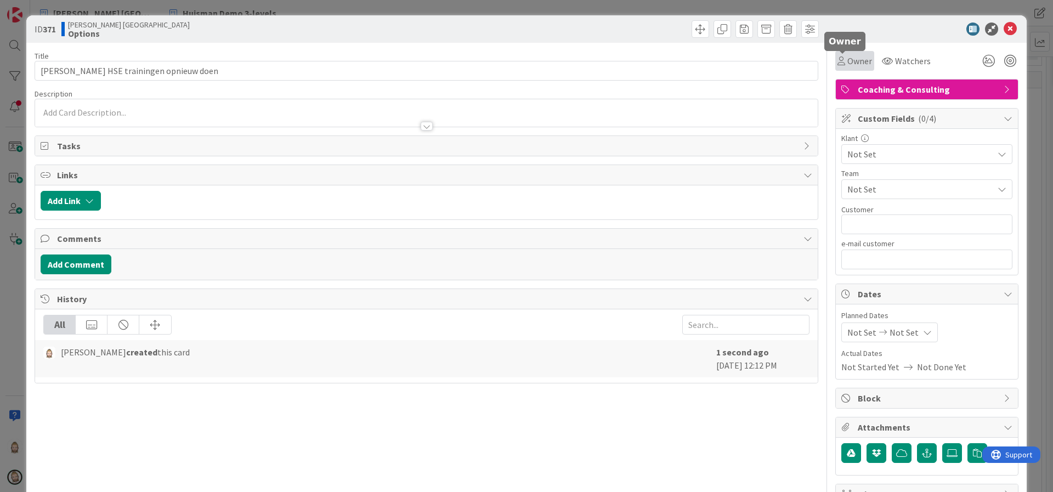
click at [847, 61] on span "Owner" at bounding box center [859, 60] width 25 height 13
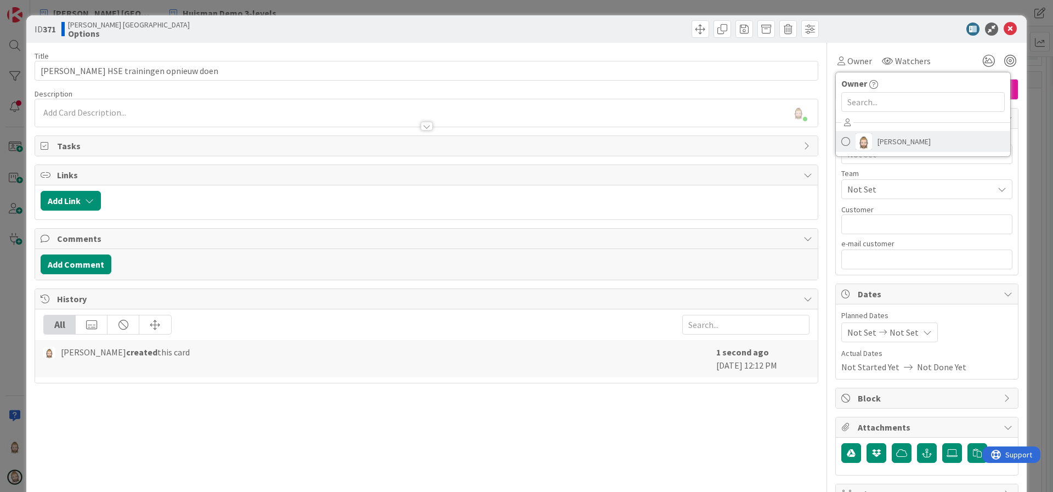
click at [882, 141] on span "[PERSON_NAME]" at bounding box center [903, 141] width 53 height 16
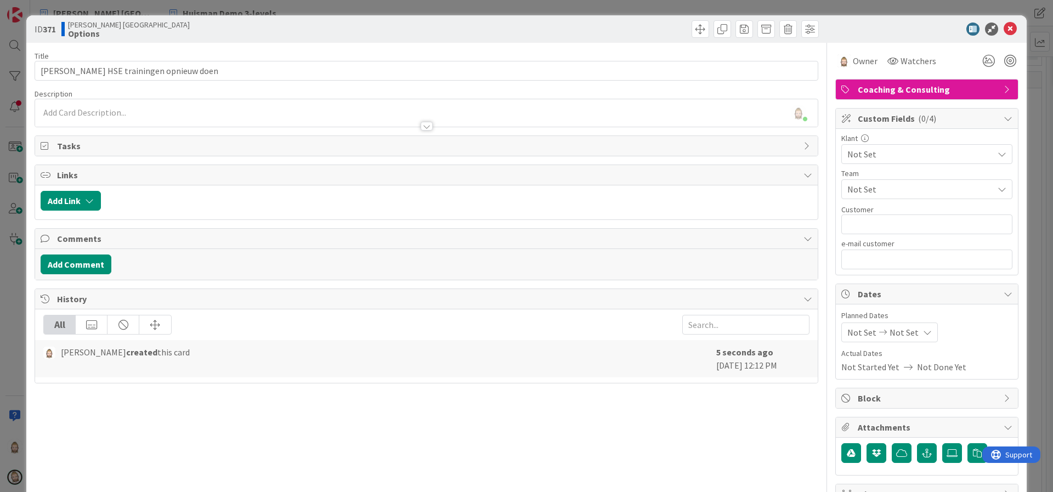
click at [883, 157] on span "Not Set" at bounding box center [917, 153] width 140 height 15
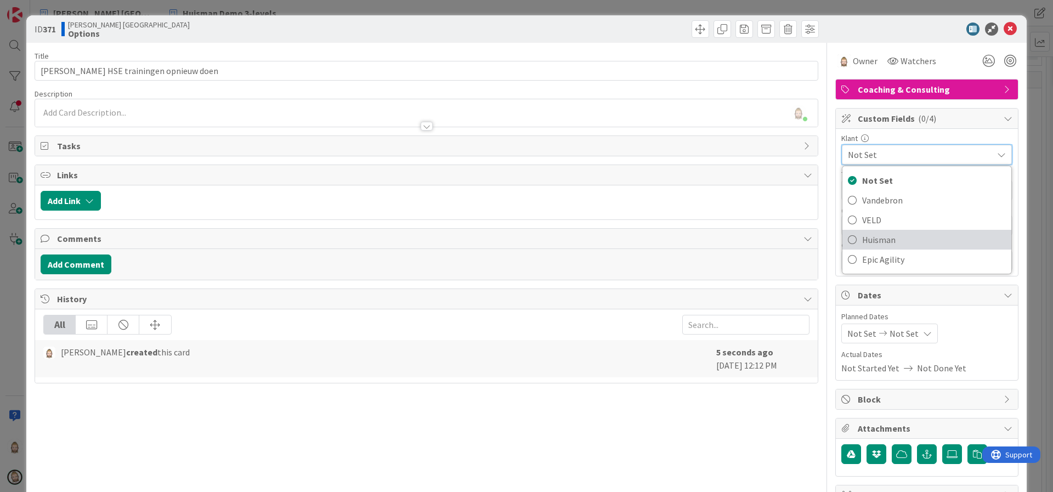
click at [898, 236] on span "Huisman" at bounding box center [934, 239] width 144 height 16
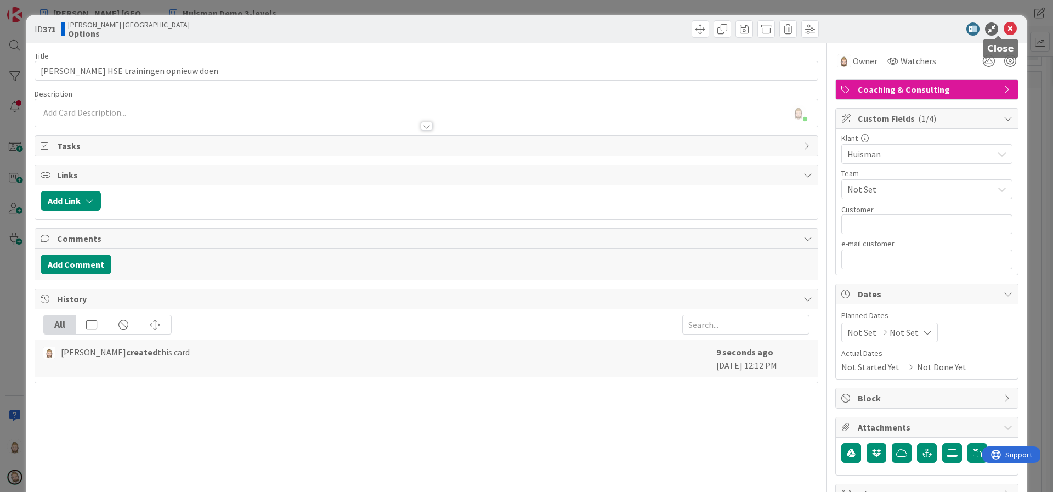
click at [1003, 31] on icon at bounding box center [1009, 28] width 13 height 13
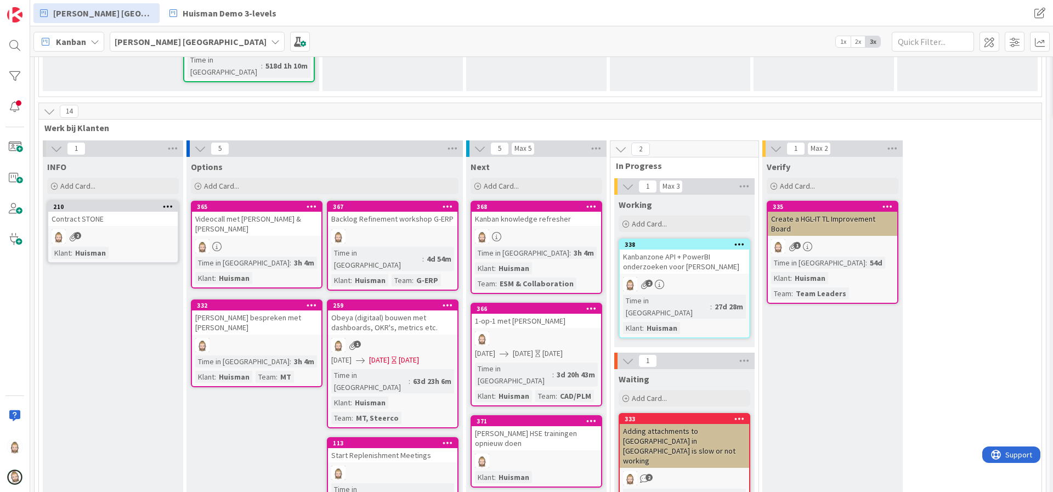
scroll to position [794, 0]
